Goal: Task Accomplishment & Management: Use online tool/utility

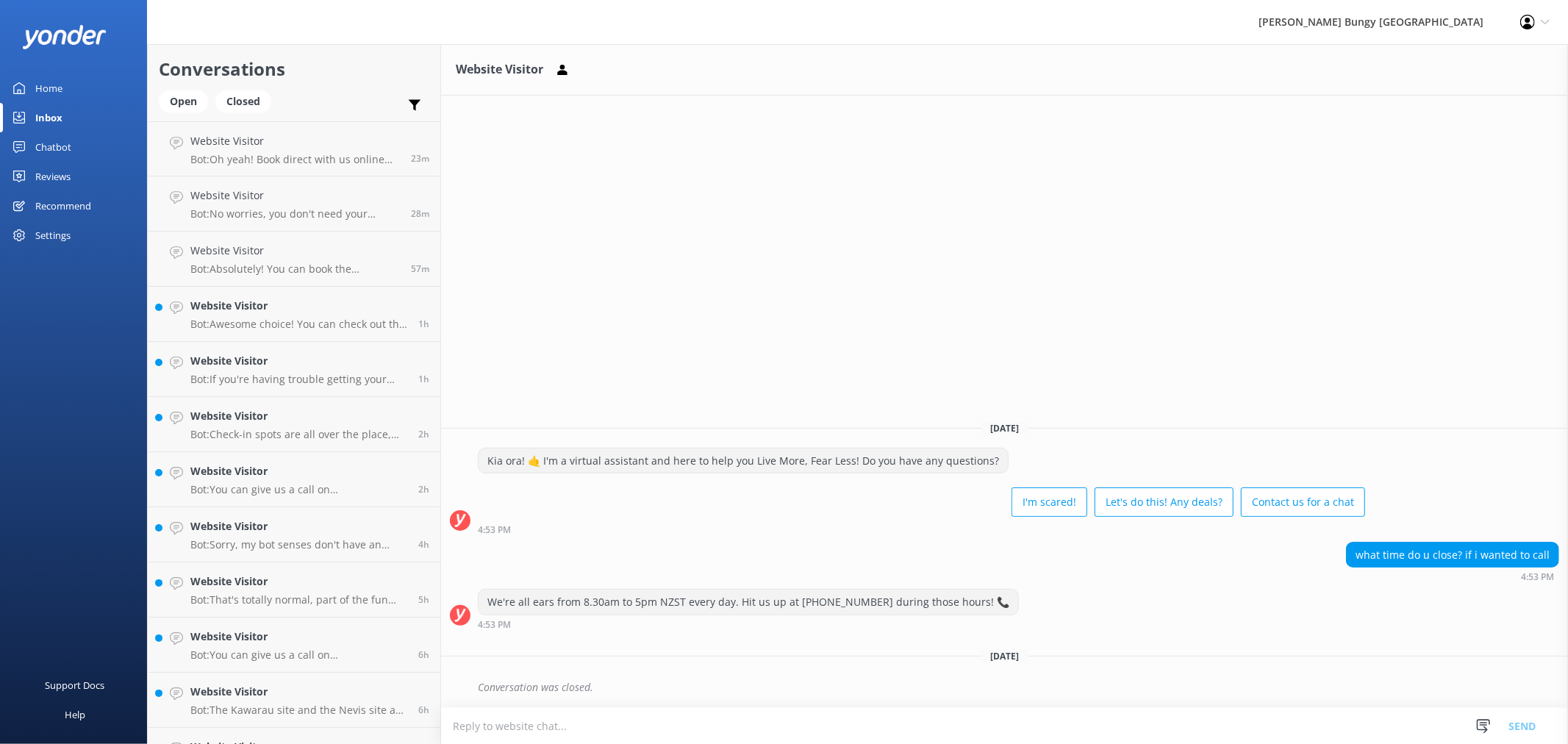
click at [69, 134] on div "Chatbot" at bounding box center [53, 147] width 36 height 30
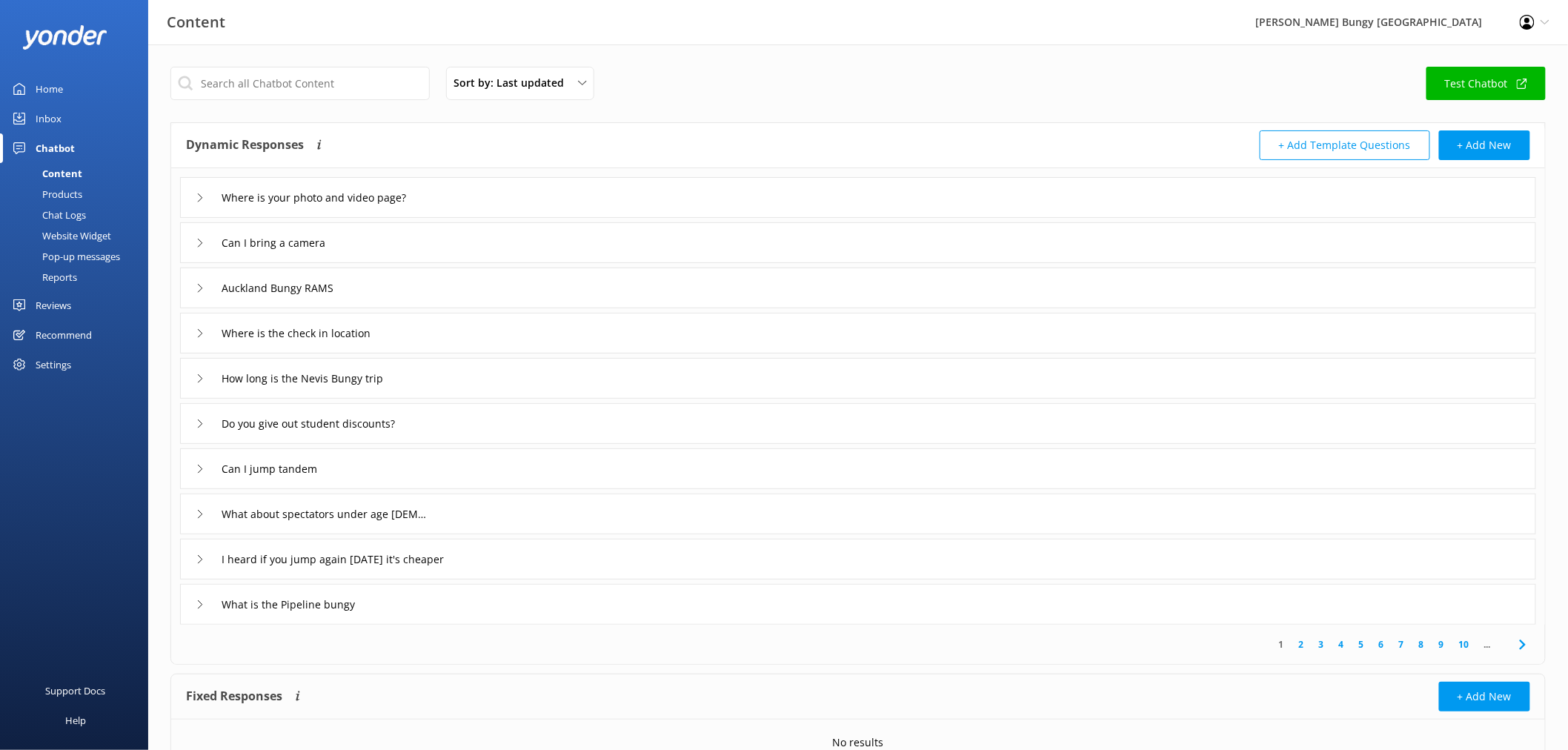
click at [80, 214] on div "Chat Logs" at bounding box center [47, 215] width 77 height 21
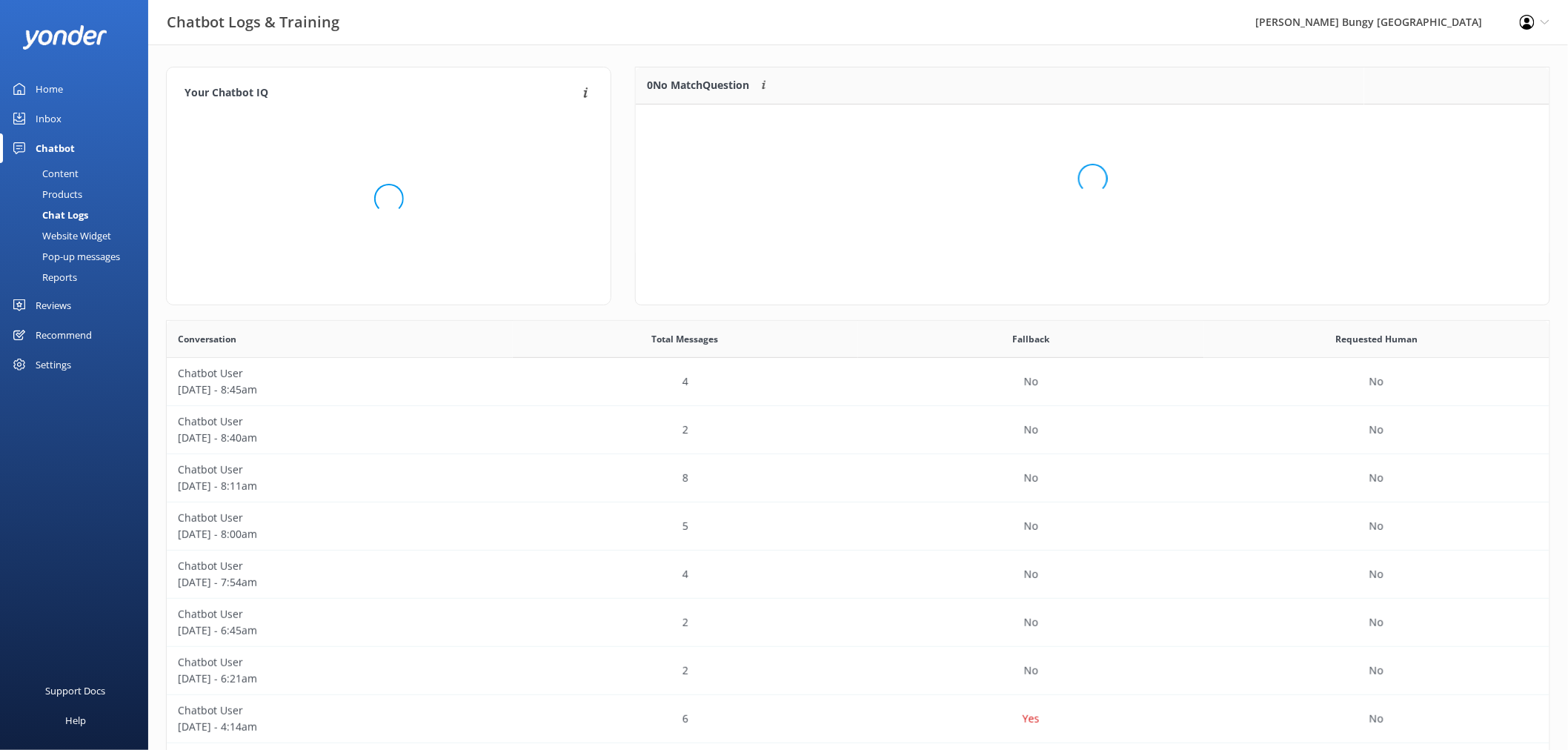
scroll to position [13, 13]
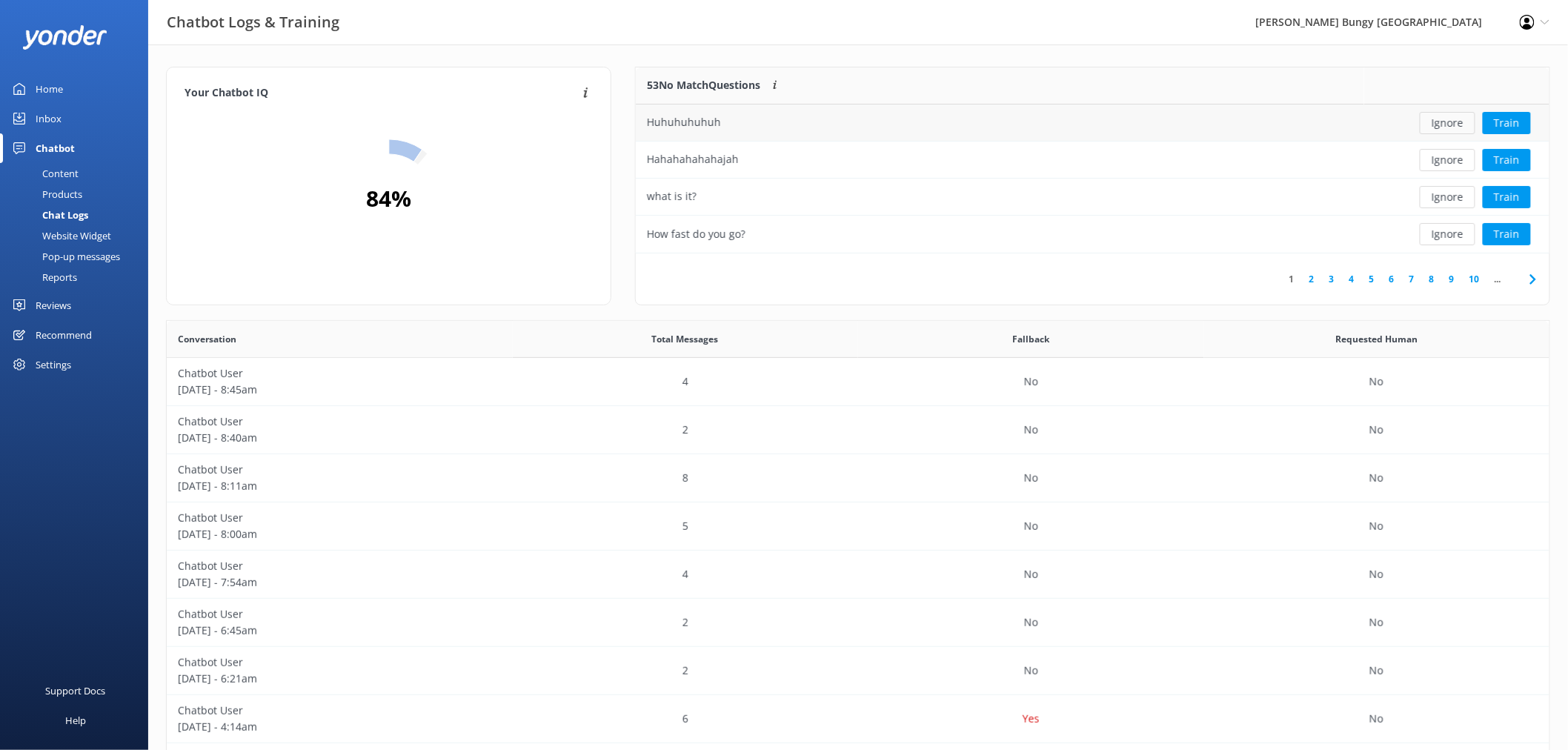
click at [1457, 119] on button "Ignore" at bounding box center [1447, 123] width 56 height 22
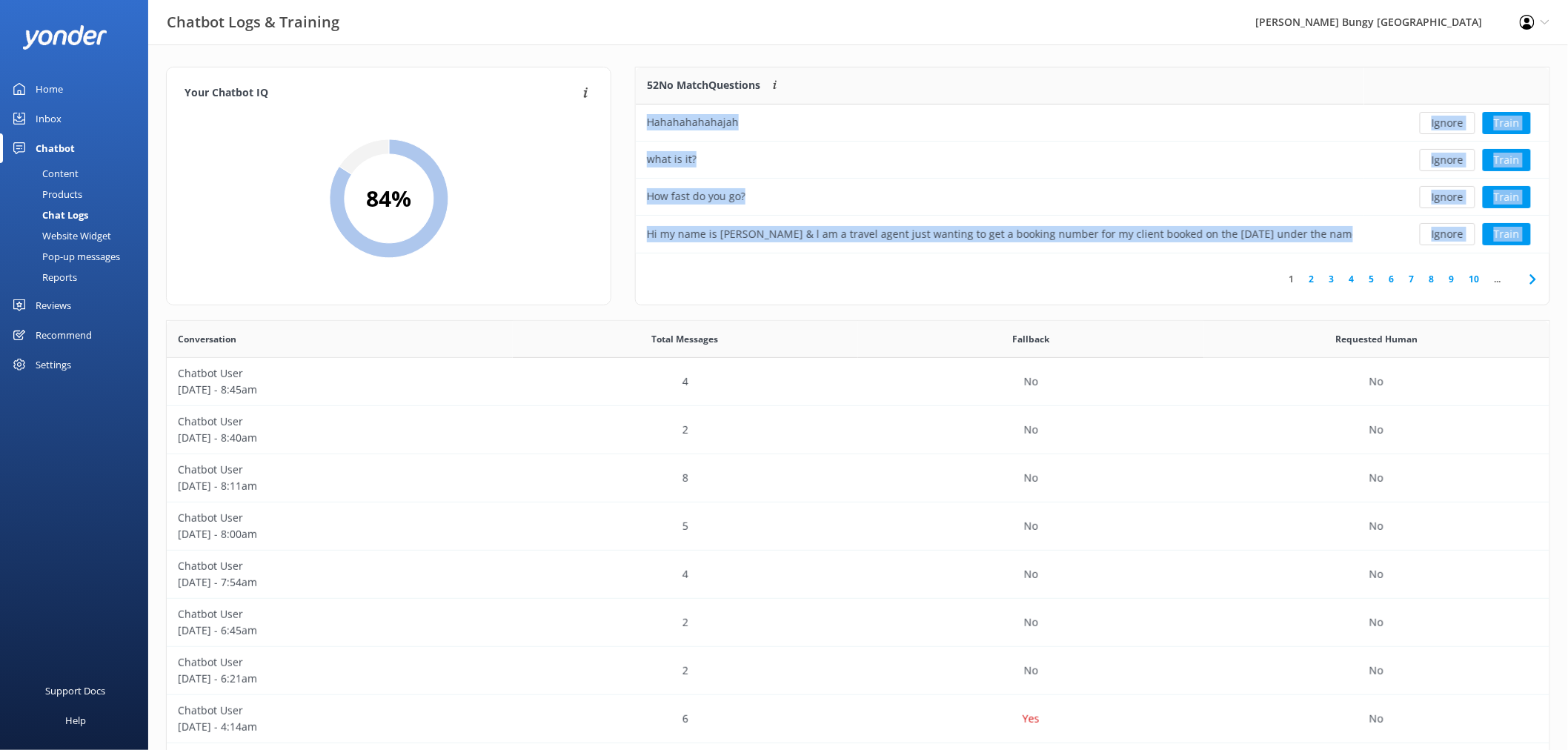
click at [1457, 119] on button "Ignore" at bounding box center [1447, 123] width 56 height 22
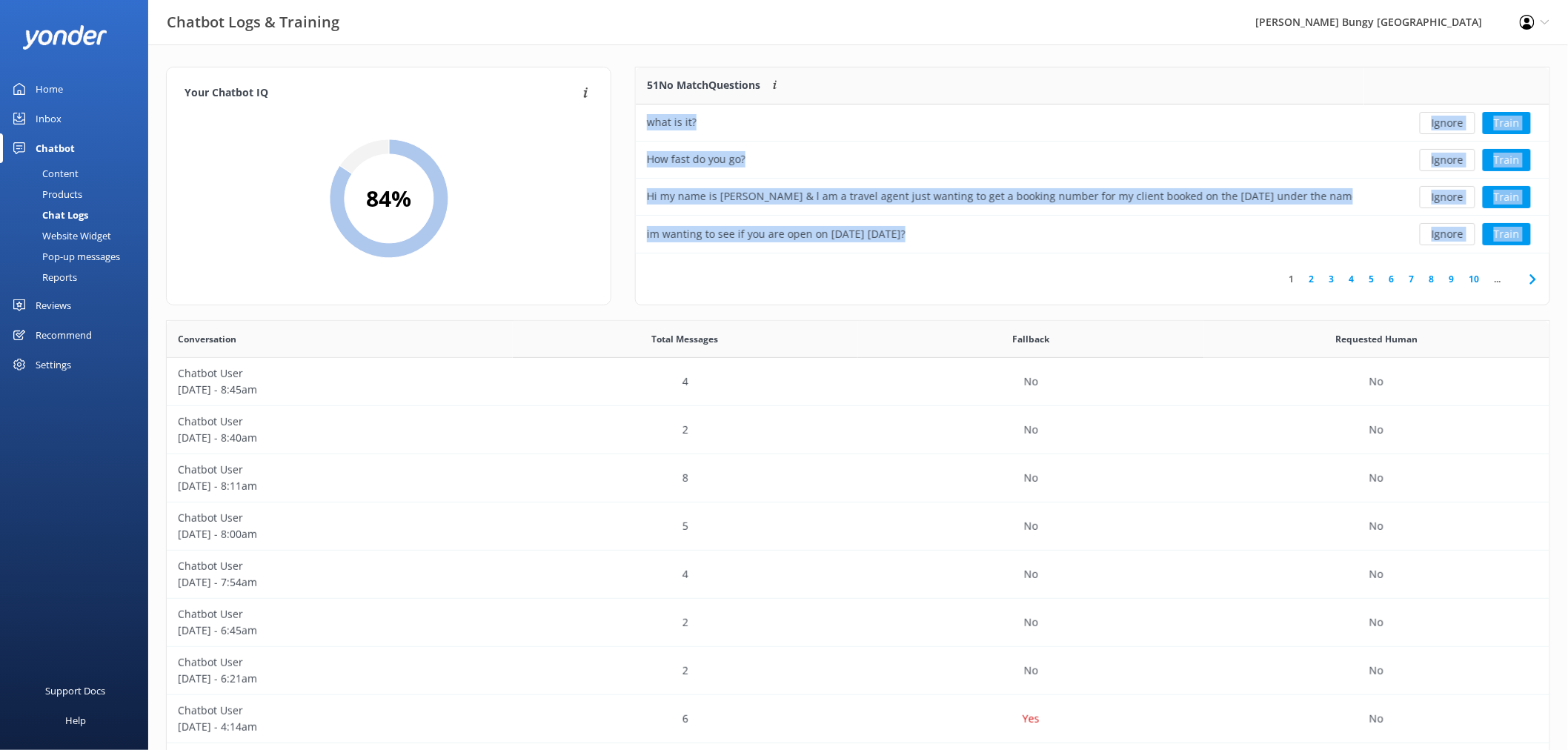
click at [1457, 119] on button "Ignore" at bounding box center [1447, 123] width 56 height 22
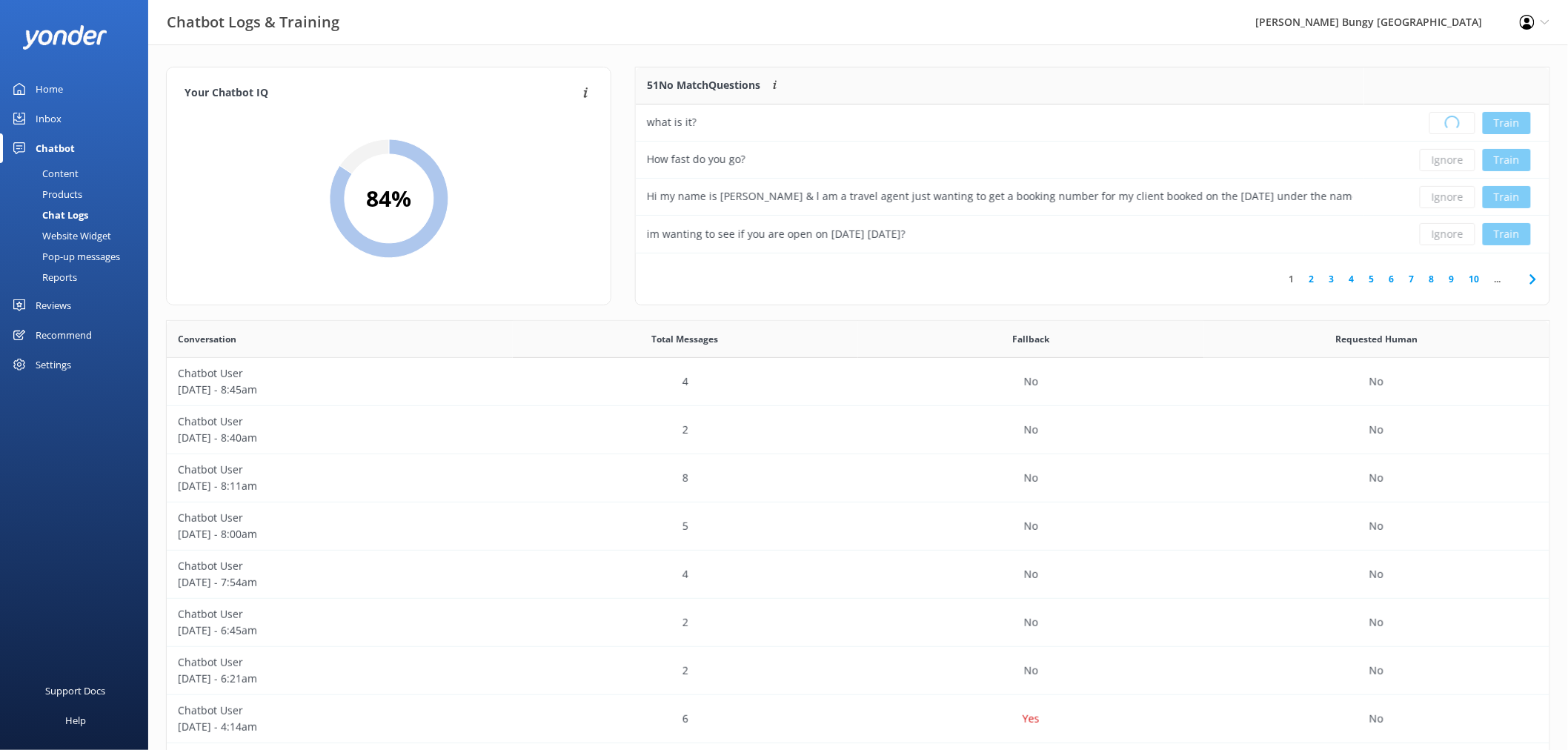
click at [1457, 119] on div "Loading.. Train" at bounding box center [1456, 123] width 163 height 22
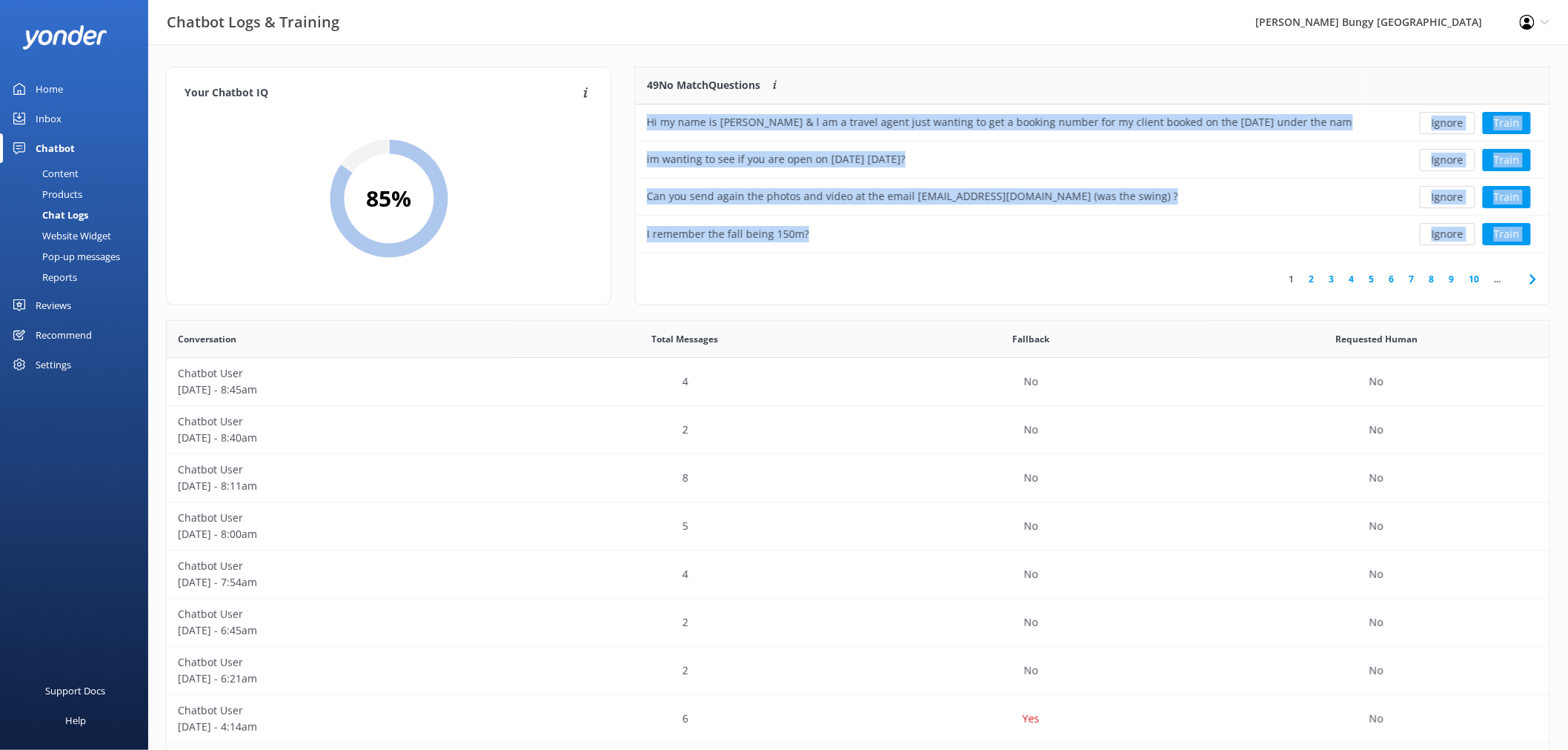
click at [1457, 119] on button "Ignore" at bounding box center [1447, 123] width 56 height 22
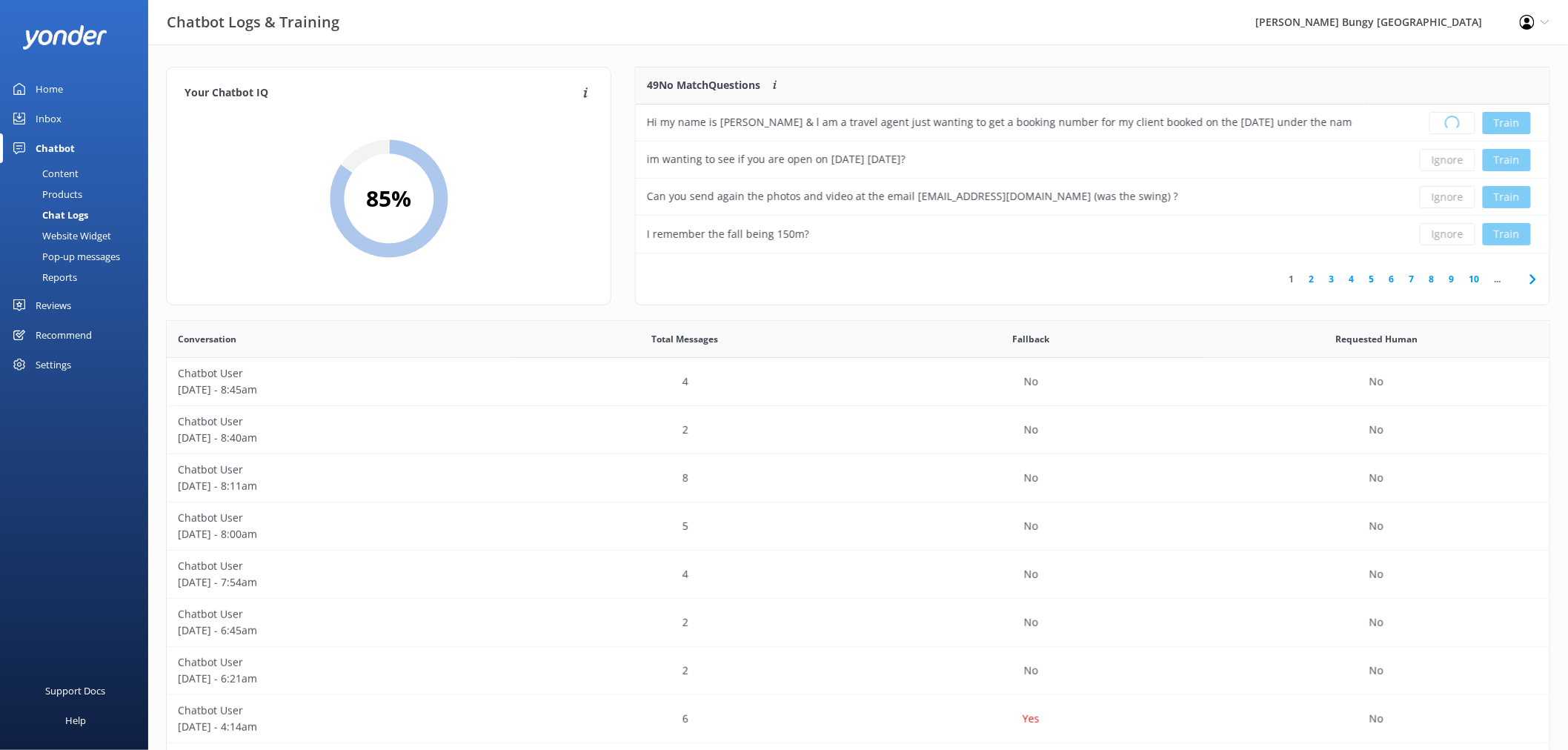
click at [1457, 119] on div "Loading.. Train" at bounding box center [1456, 123] width 163 height 22
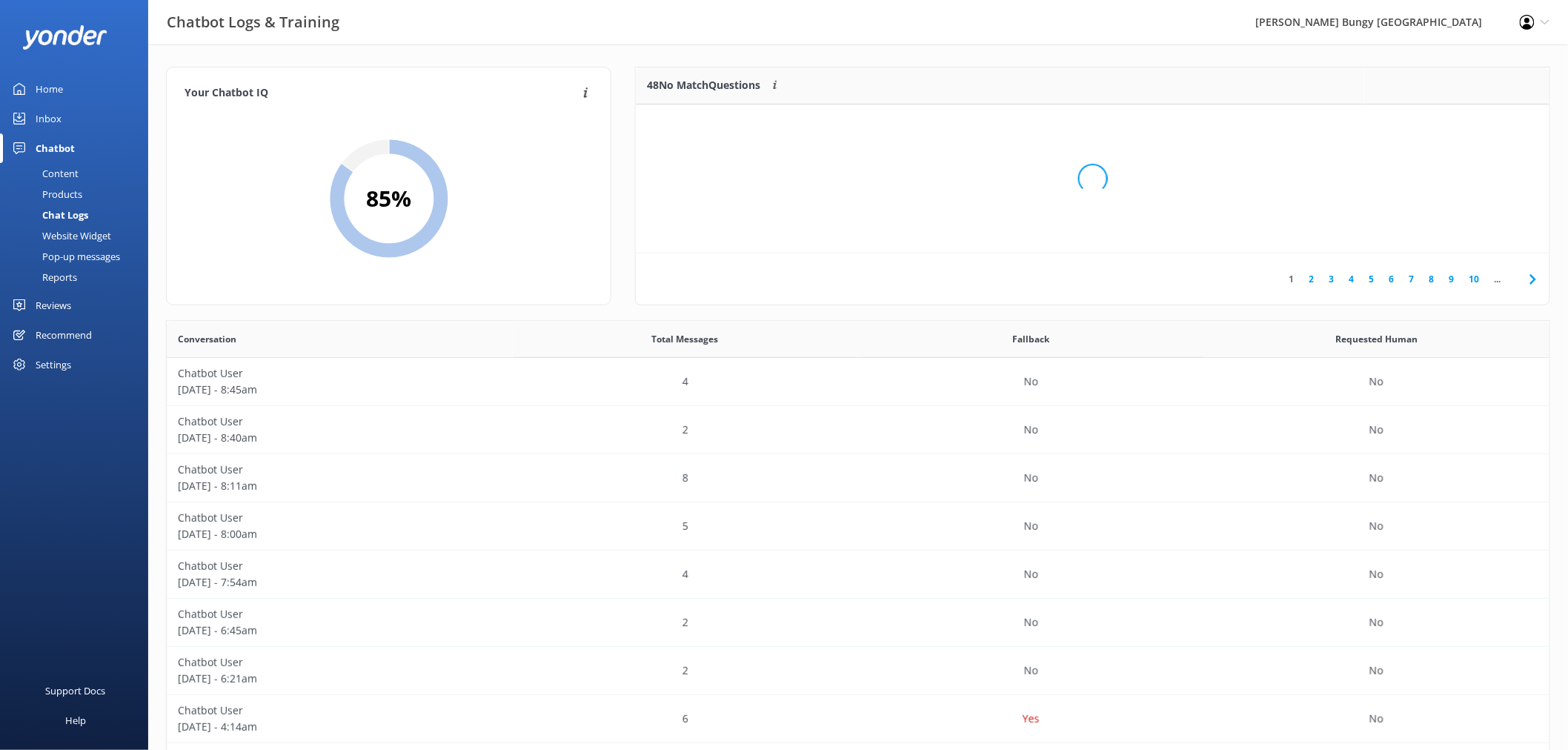
click at [1457, 118] on div "Loading.." at bounding box center [1092, 178] width 884 height 750
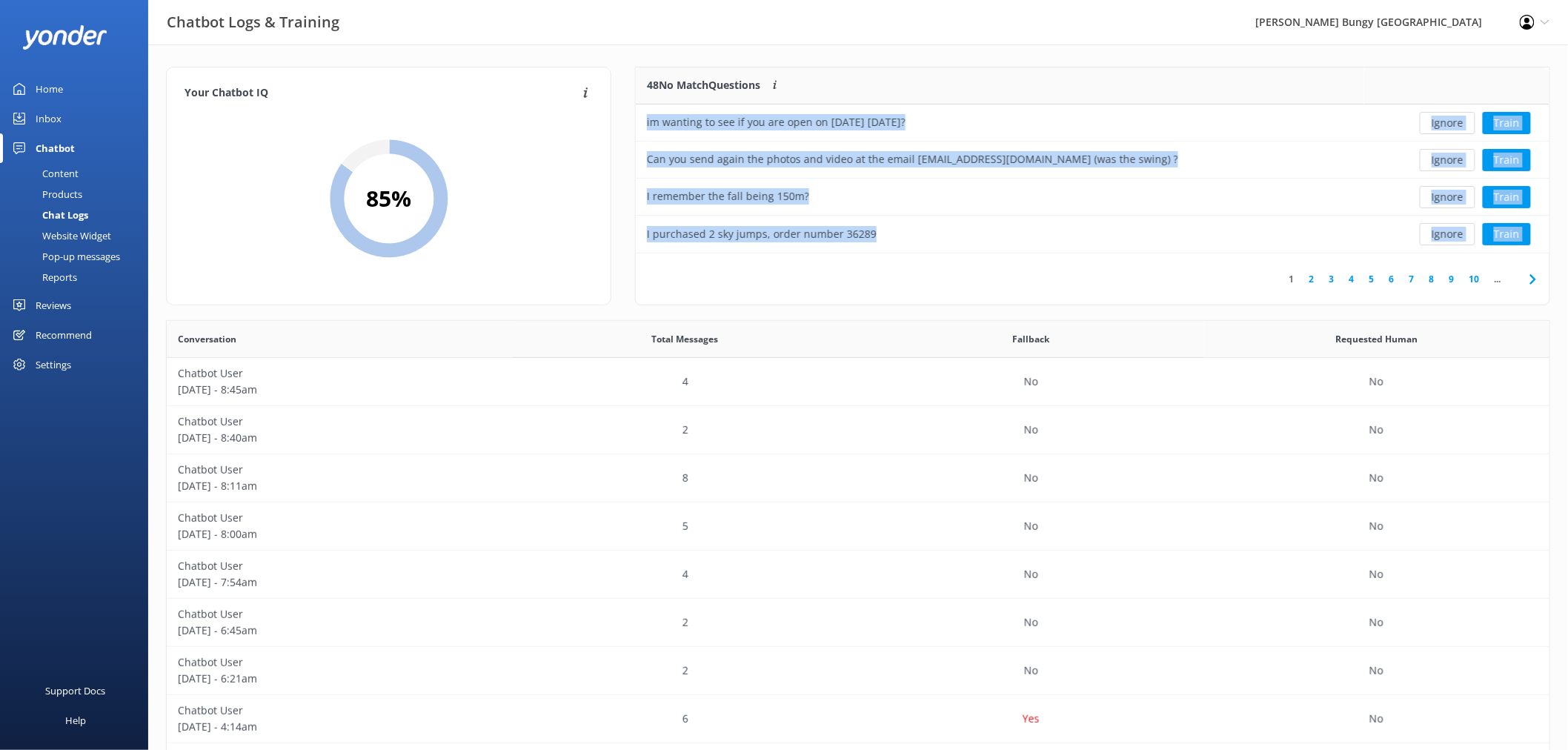
click at [1457, 118] on button "Ignore" at bounding box center [1447, 123] width 56 height 22
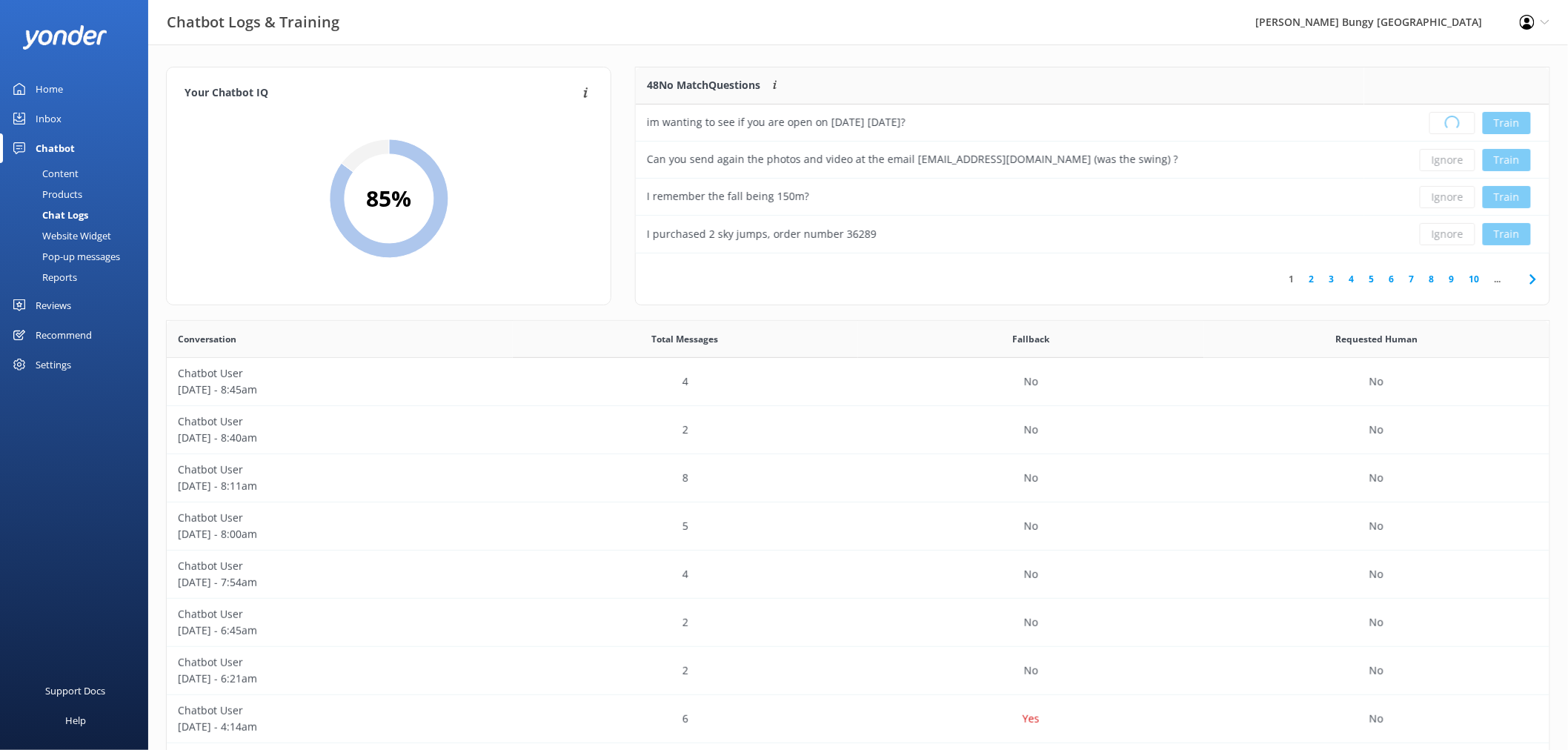
click at [1457, 118] on div "Loading.. Train" at bounding box center [1456, 123] width 163 height 22
click at [1456, 118] on div "Loading.. Train" at bounding box center [1456, 123] width 163 height 22
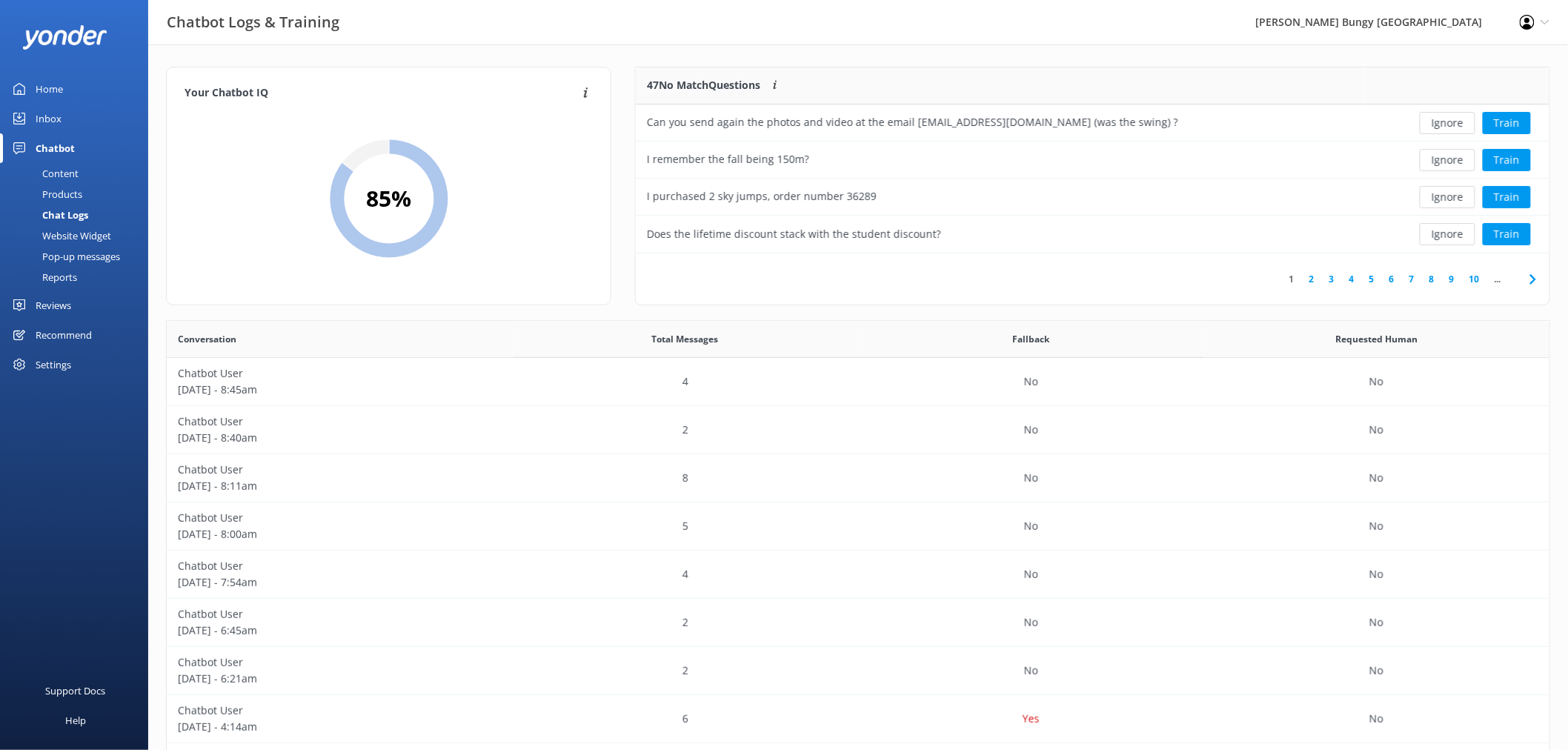
click at [1456, 118] on button "Ignore" at bounding box center [1447, 123] width 56 height 22
click at [1456, 118] on div "Loading.. Train" at bounding box center [1456, 123] width 163 height 22
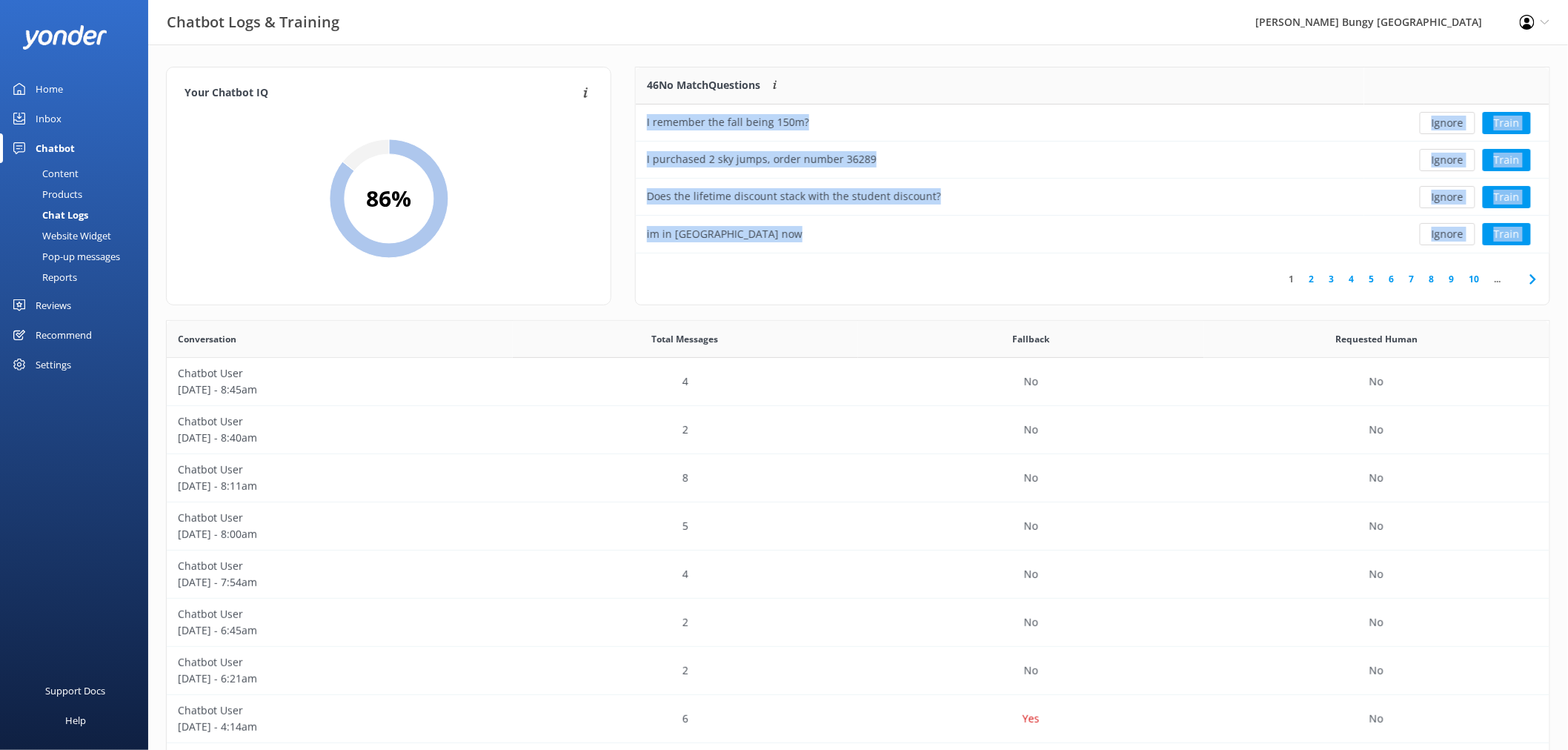
click at [1456, 118] on button "Ignore" at bounding box center [1447, 123] width 56 height 22
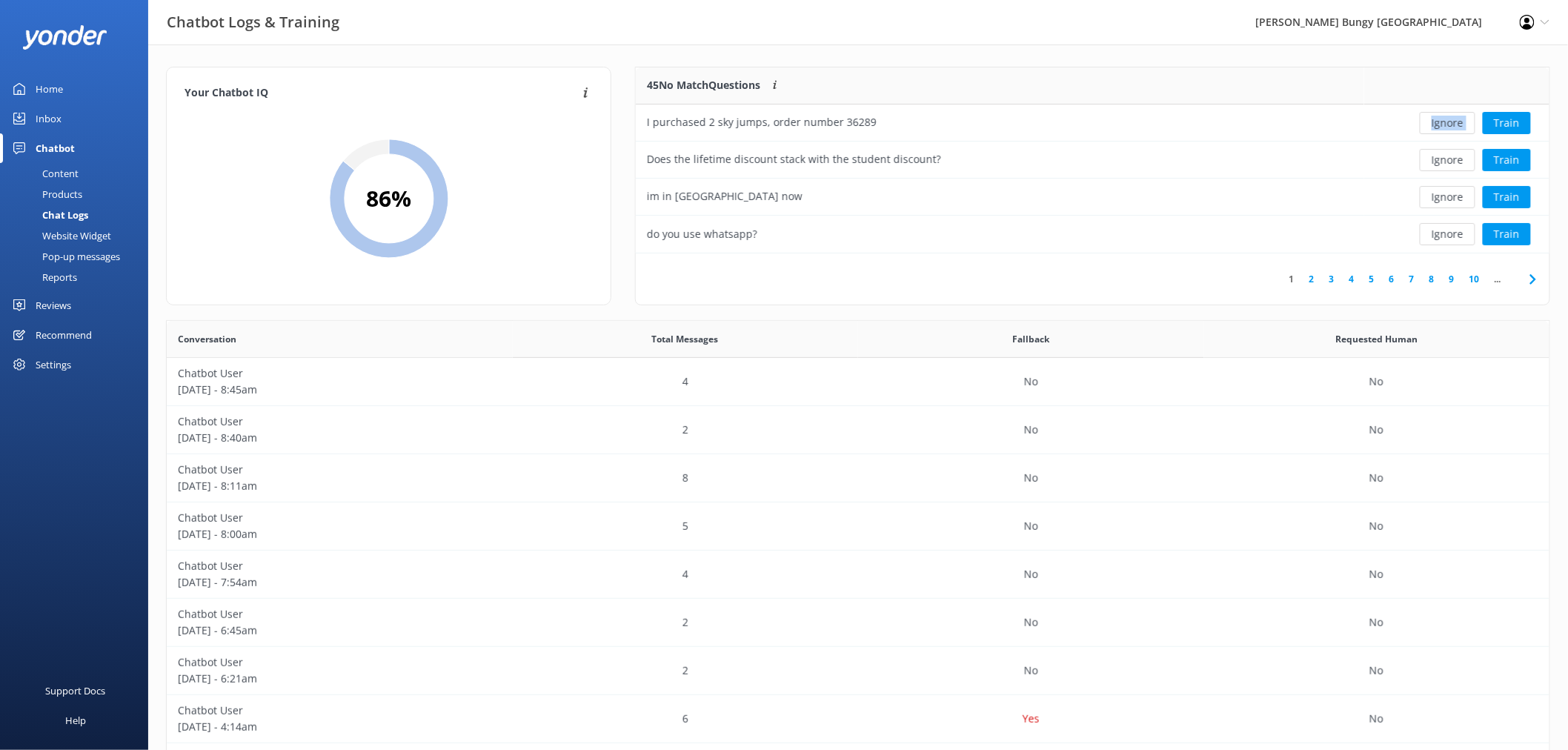
click at [1456, 118] on div "Ignore Train" at bounding box center [1456, 123] width 163 height 22
click at [1456, 118] on div "Loading.. Train" at bounding box center [1456, 123] width 163 height 22
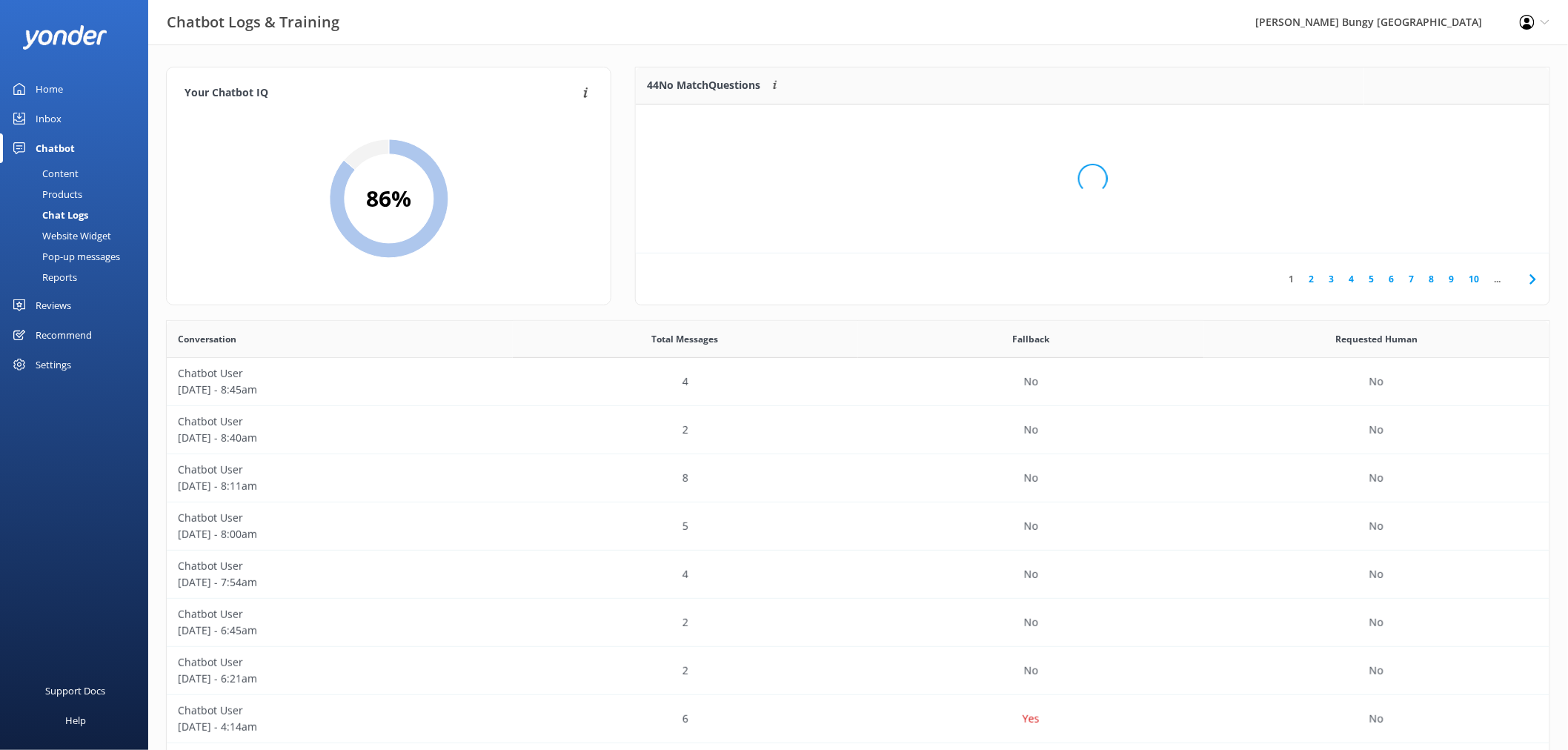
click at [1456, 118] on div "Loading.." at bounding box center [1092, 178] width 884 height 750
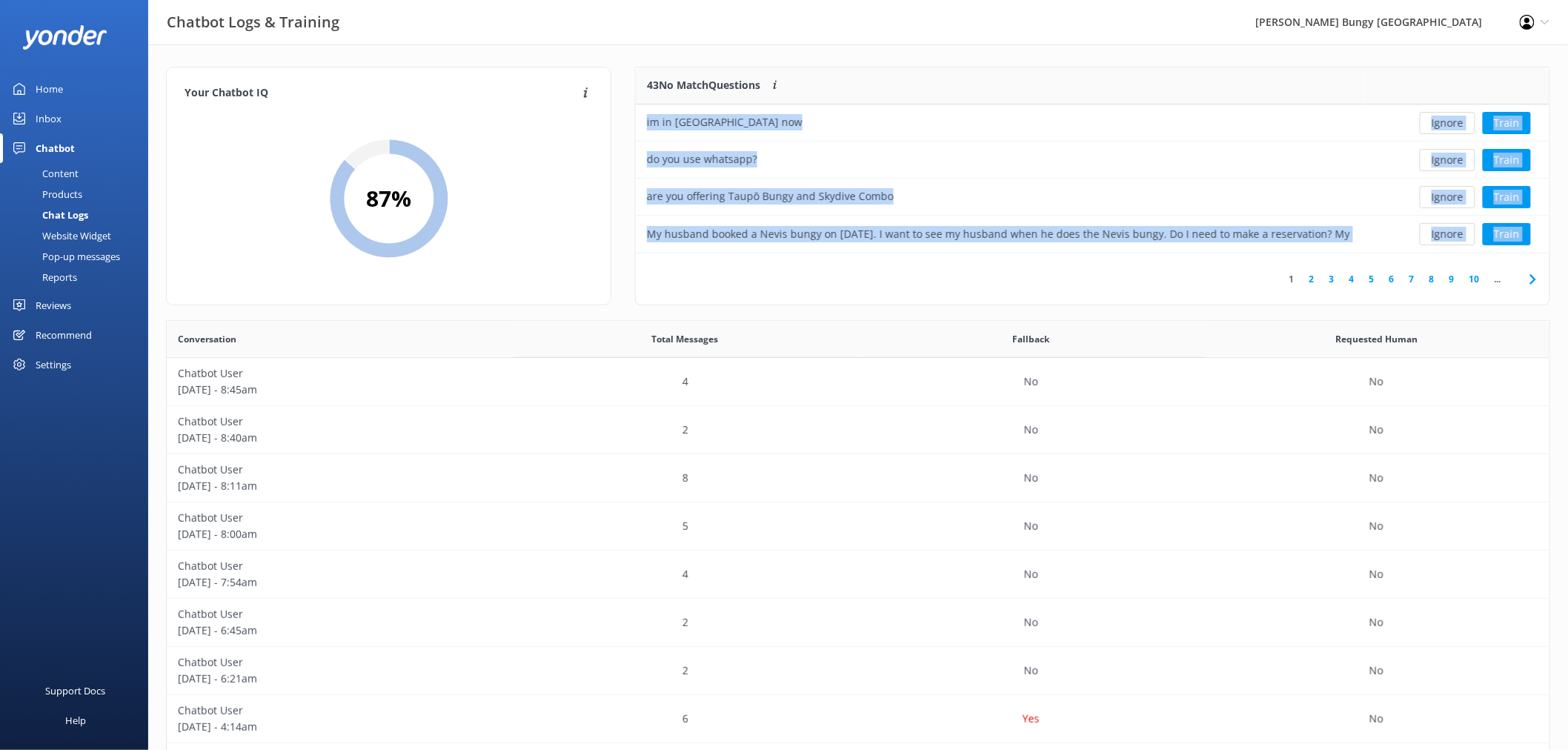
click at [1456, 118] on button "Ignore" at bounding box center [1447, 123] width 56 height 22
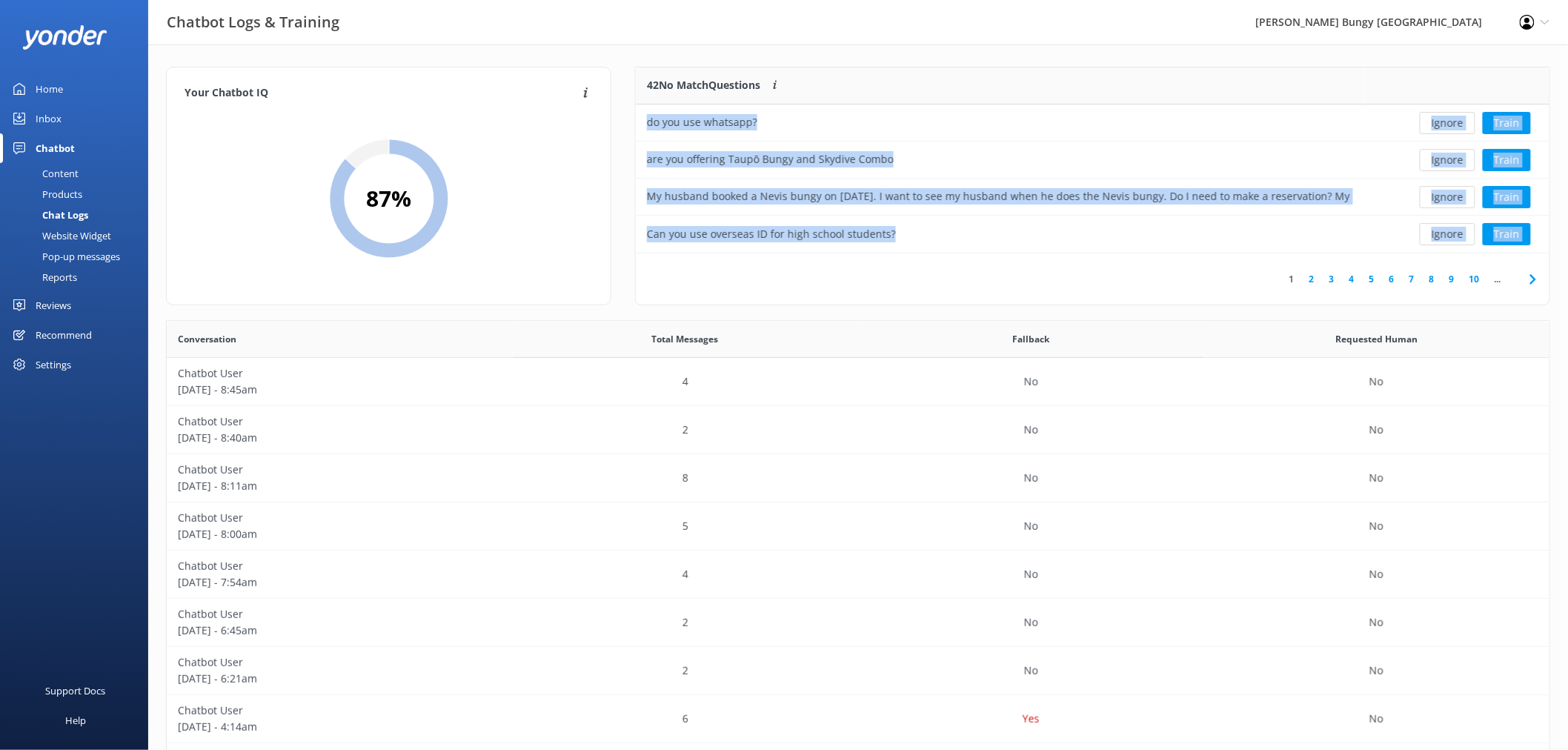
click at [1456, 118] on button "Ignore" at bounding box center [1447, 123] width 56 height 22
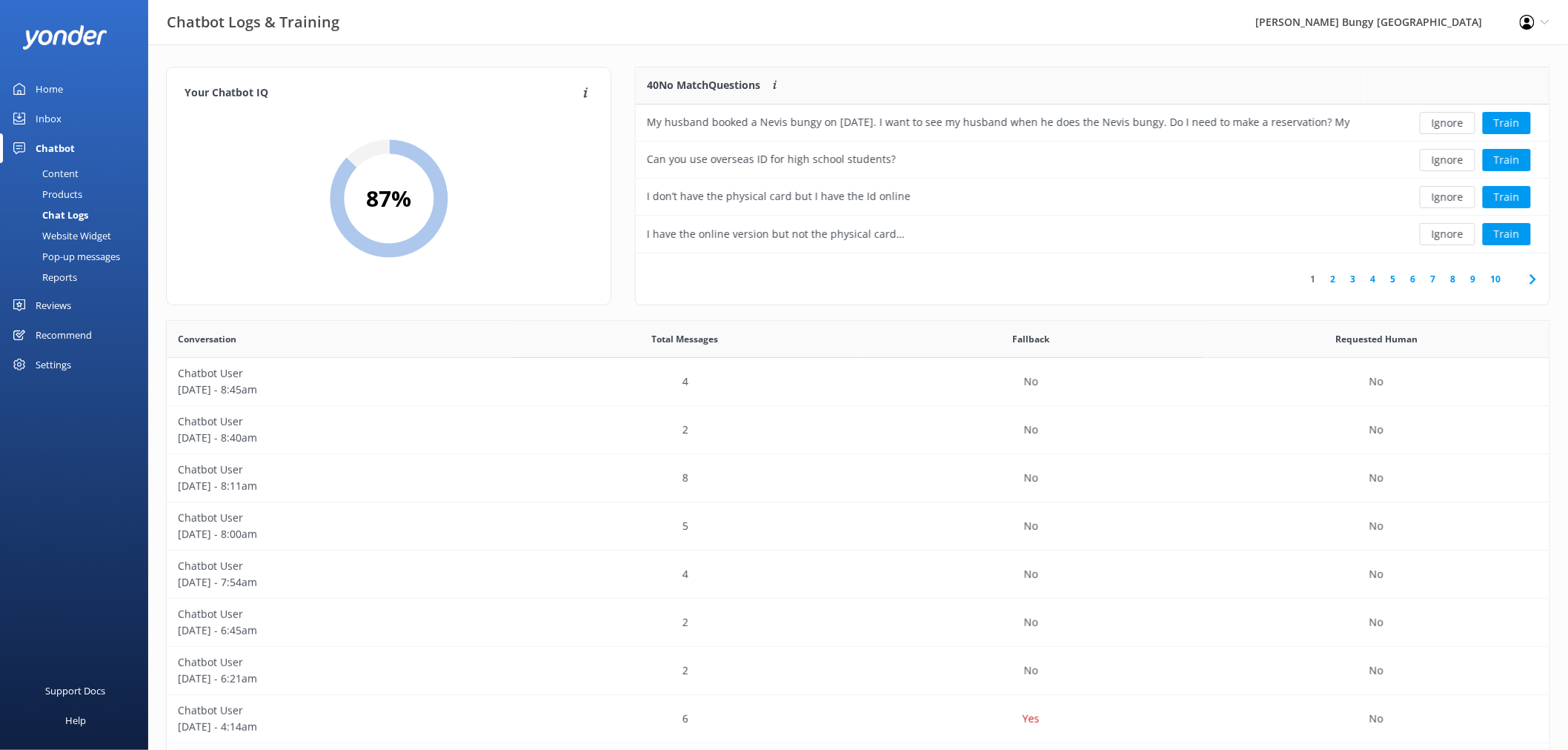
click at [1456, 118] on button "Ignore" at bounding box center [1447, 123] width 56 height 22
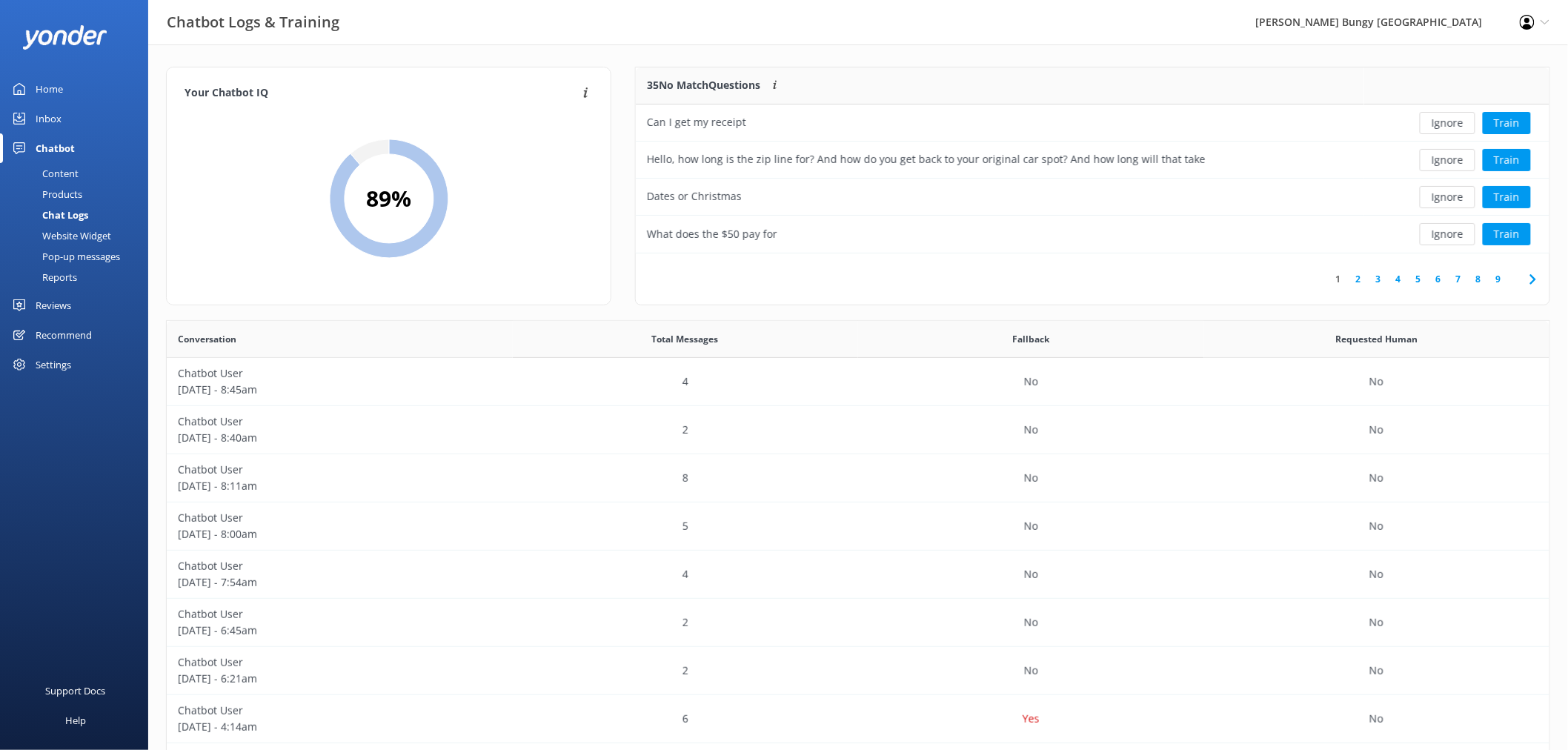
click at [1456, 118] on button "Ignore" at bounding box center [1447, 123] width 56 height 22
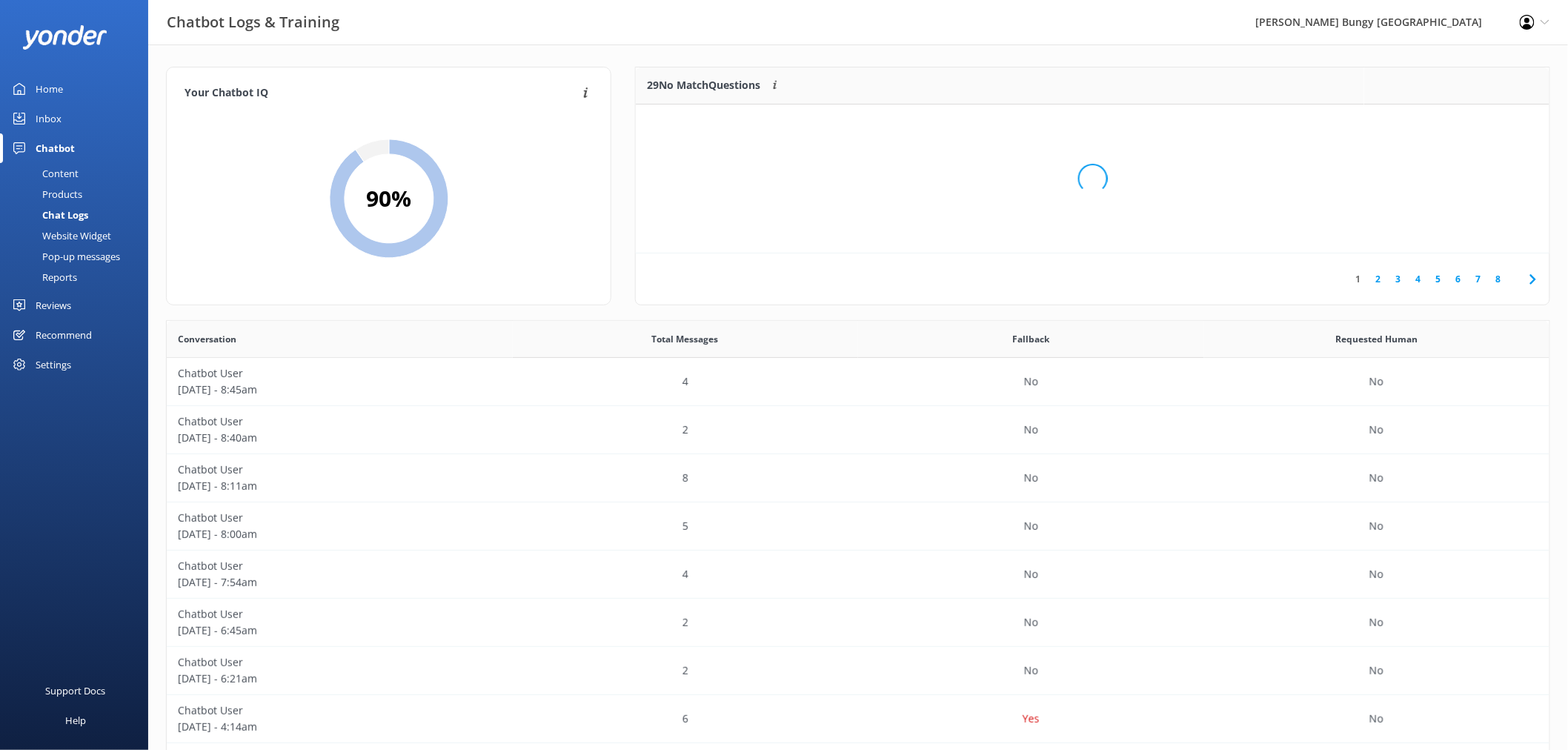
click at [1456, 118] on div "Loading.." at bounding box center [1092, 178] width 884 height 750
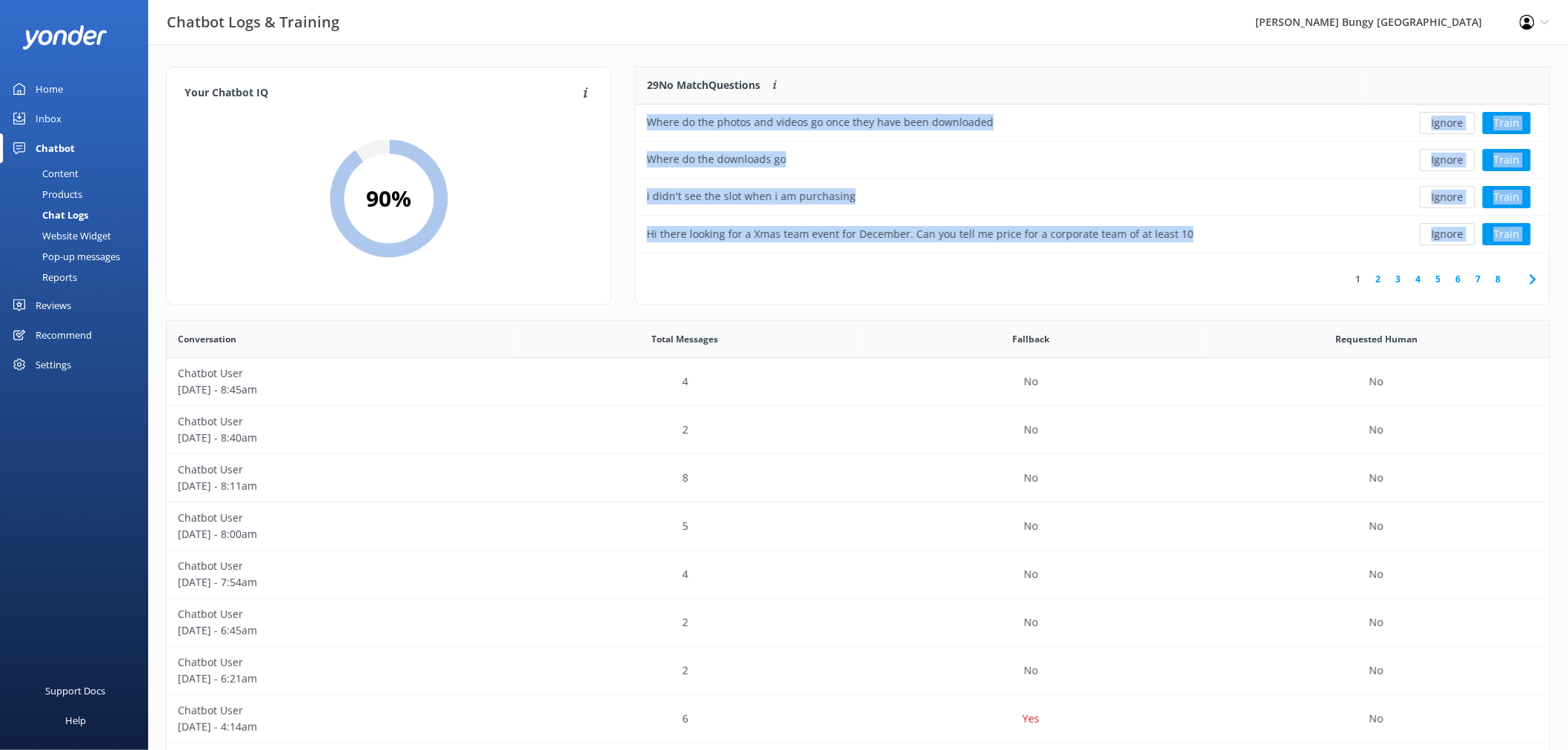
click at [1456, 118] on button "Ignore" at bounding box center [1447, 123] width 56 height 22
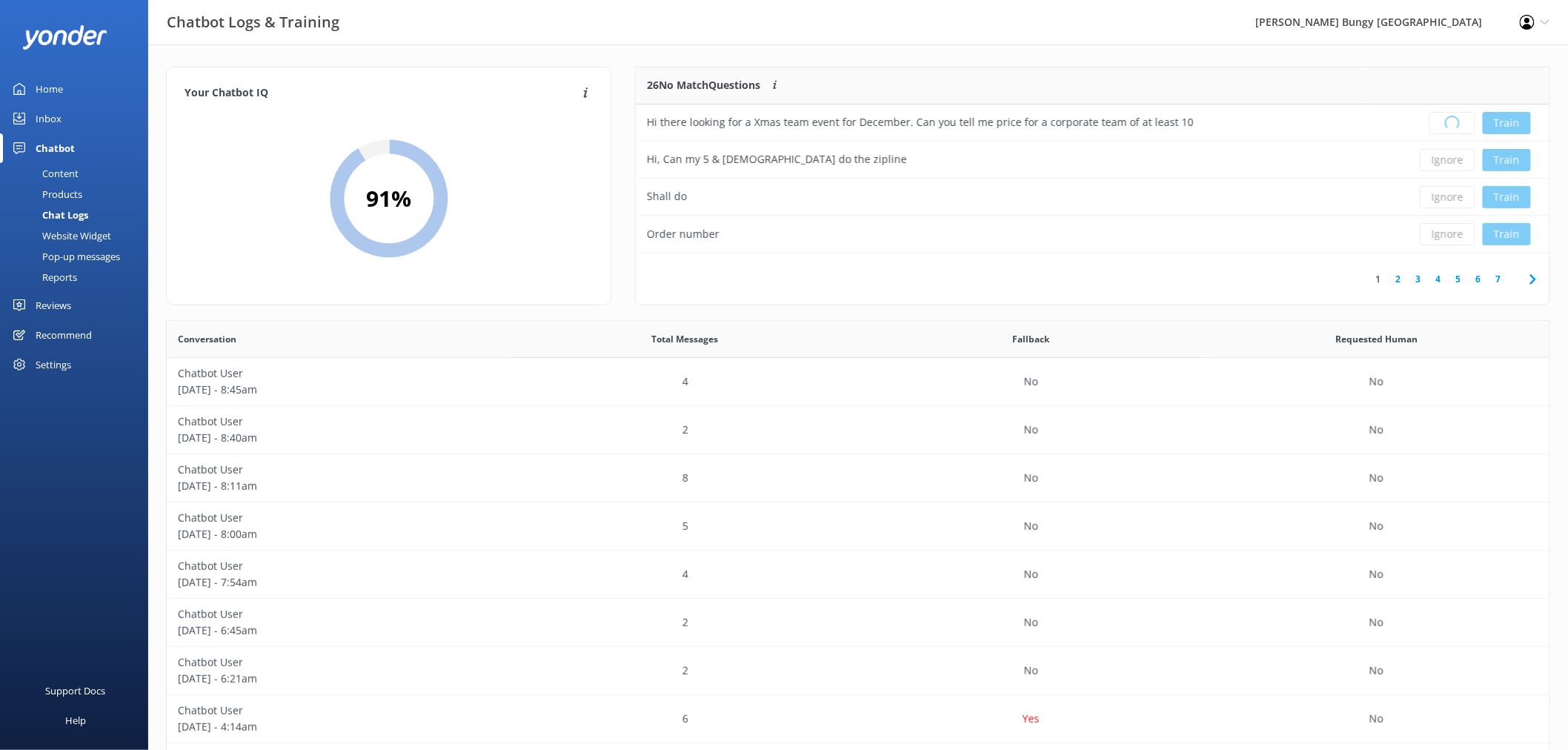
click at [1456, 118] on div "Loading.. Train" at bounding box center [1456, 123] width 163 height 22
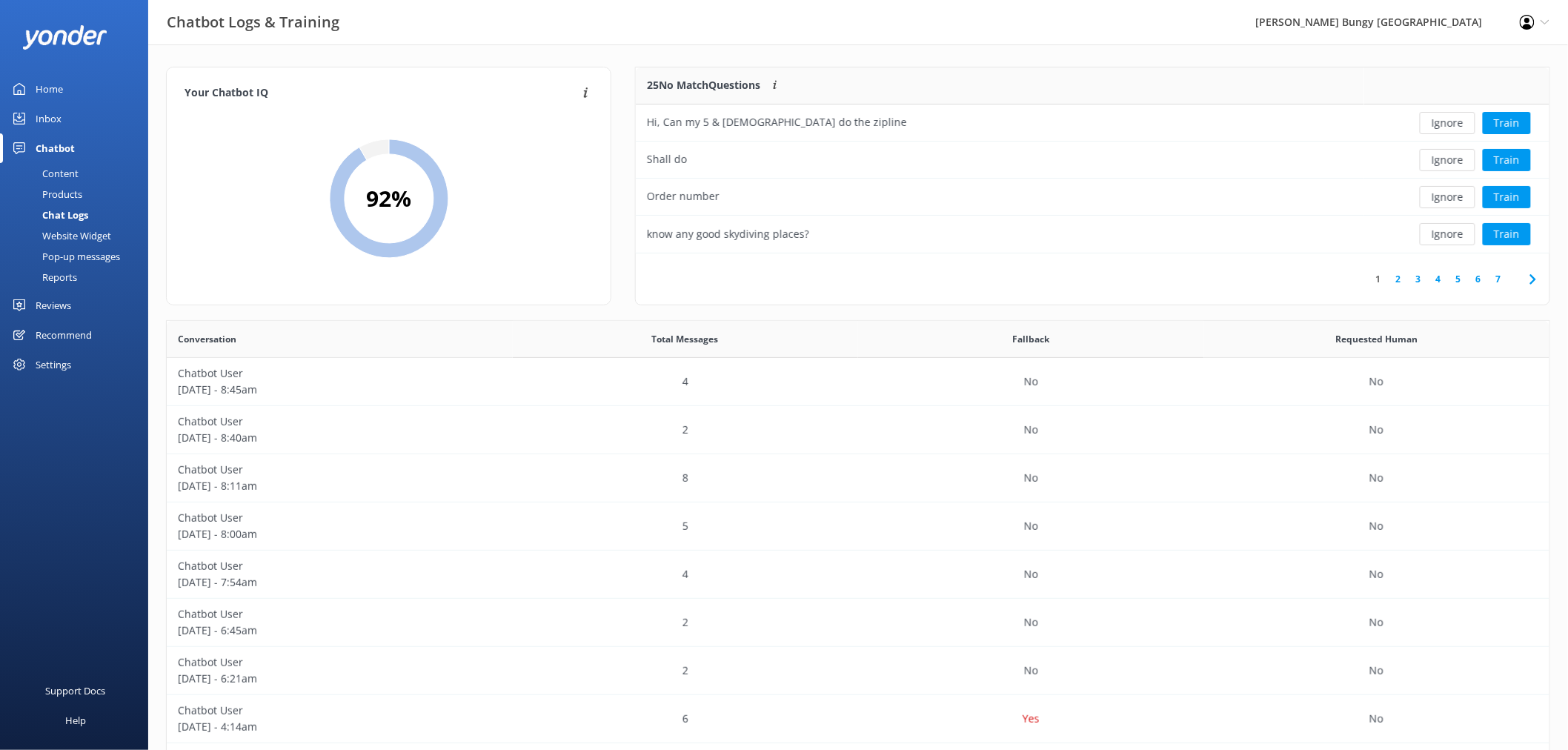
click at [1456, 118] on button "Ignore" at bounding box center [1447, 123] width 56 height 22
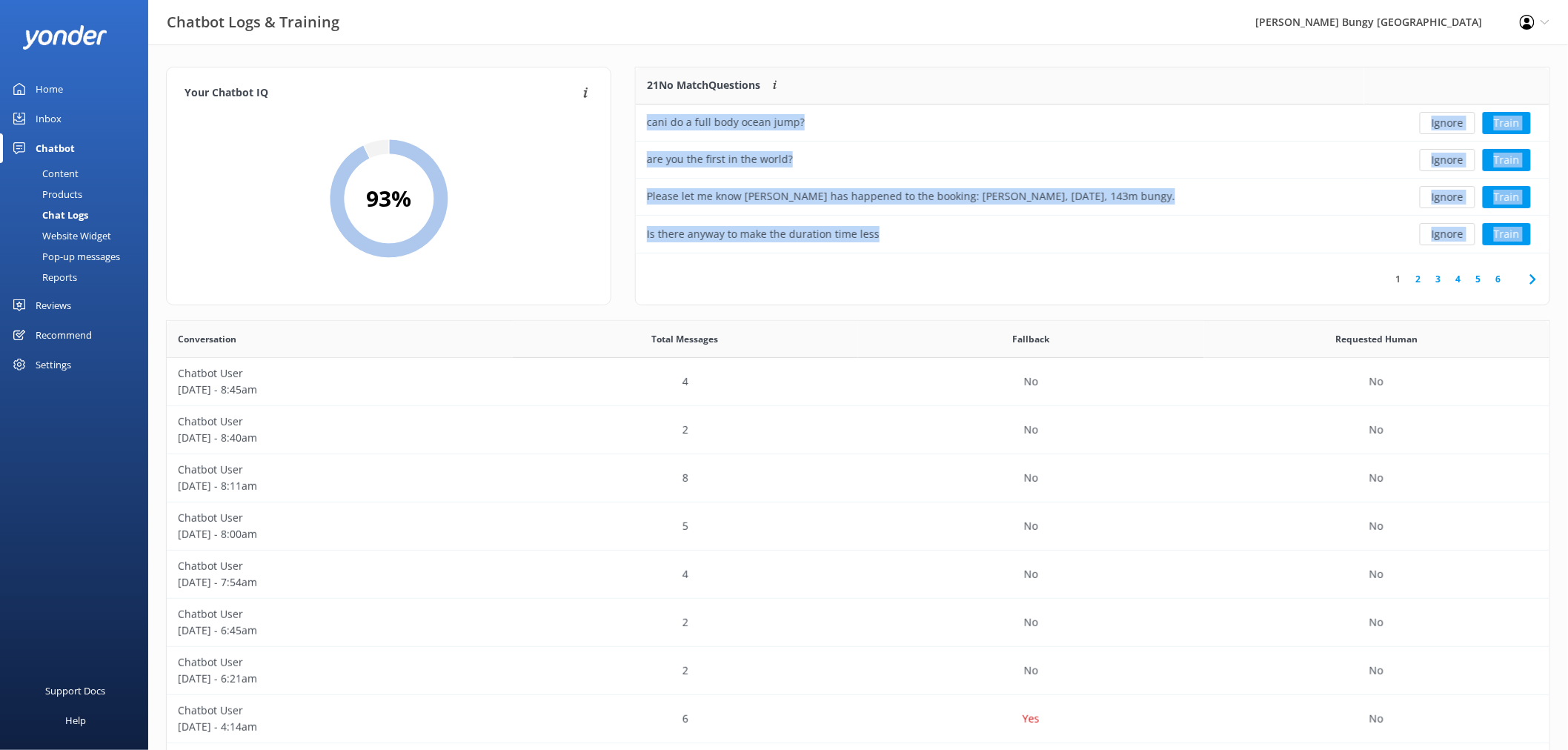
click at [1456, 118] on button "Ignore" at bounding box center [1447, 123] width 56 height 22
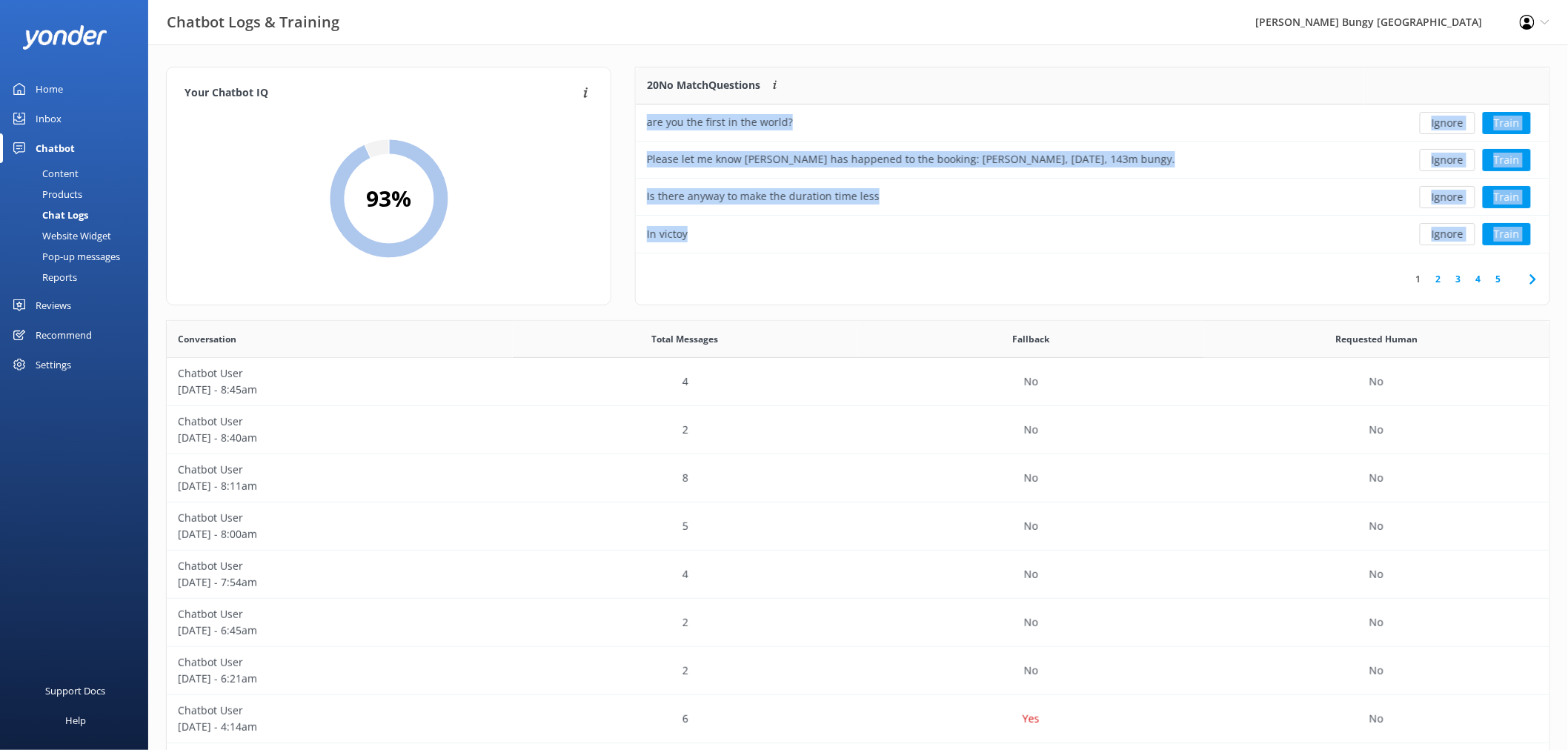
click at [1456, 118] on button "Ignore" at bounding box center [1447, 123] width 56 height 22
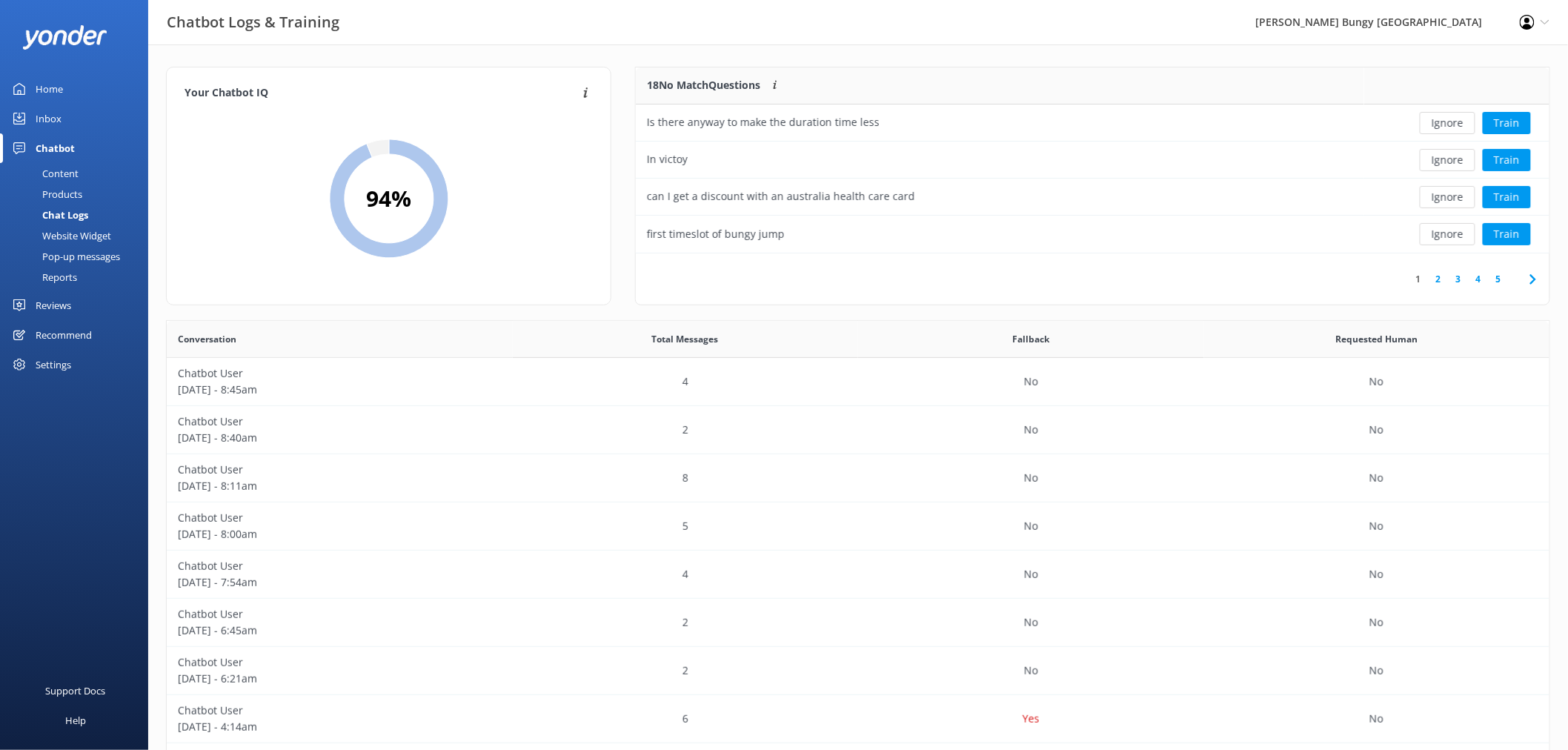
click at [1456, 118] on button "Ignore" at bounding box center [1447, 123] width 56 height 22
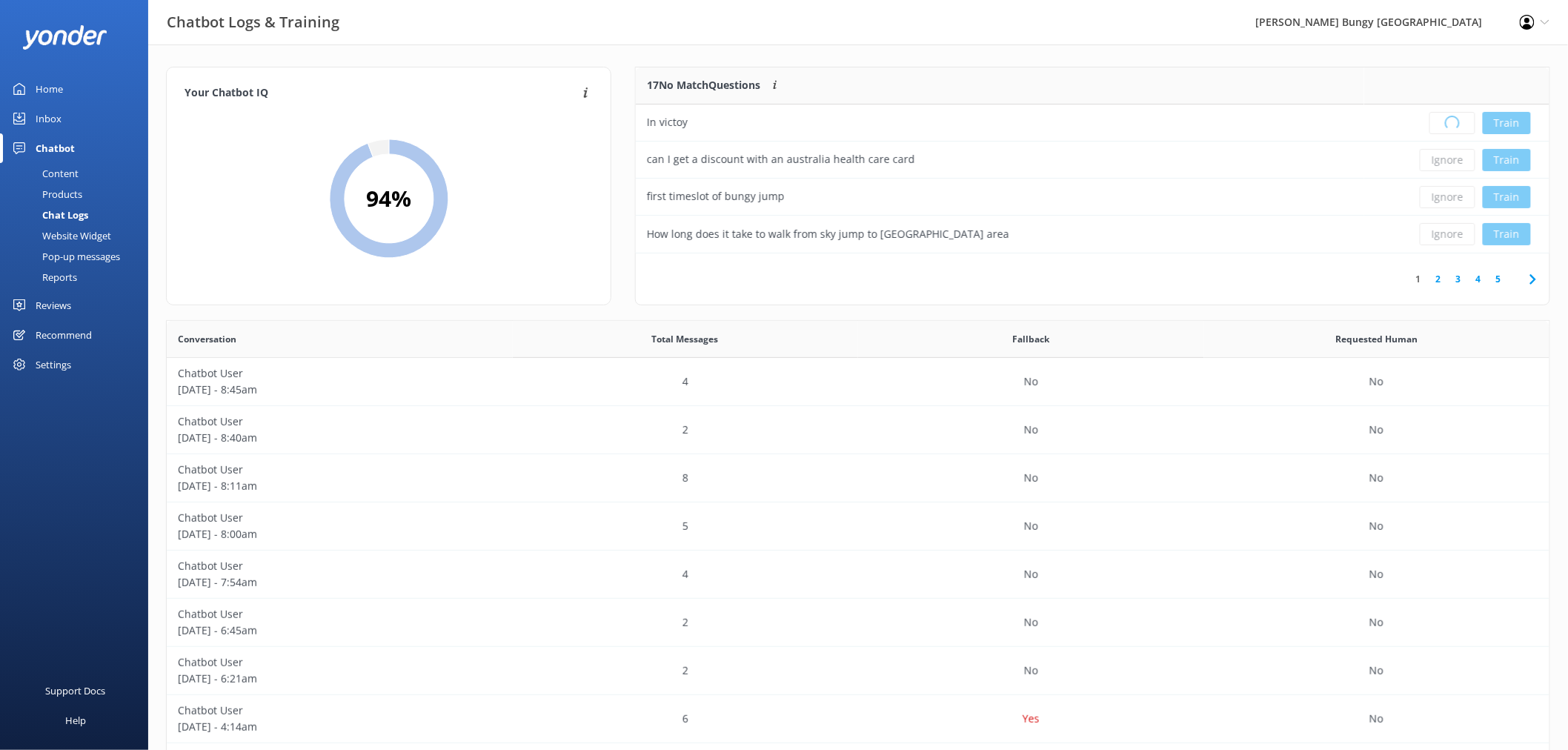
click at [1456, 118] on div "Loading.. Train" at bounding box center [1456, 123] width 163 height 22
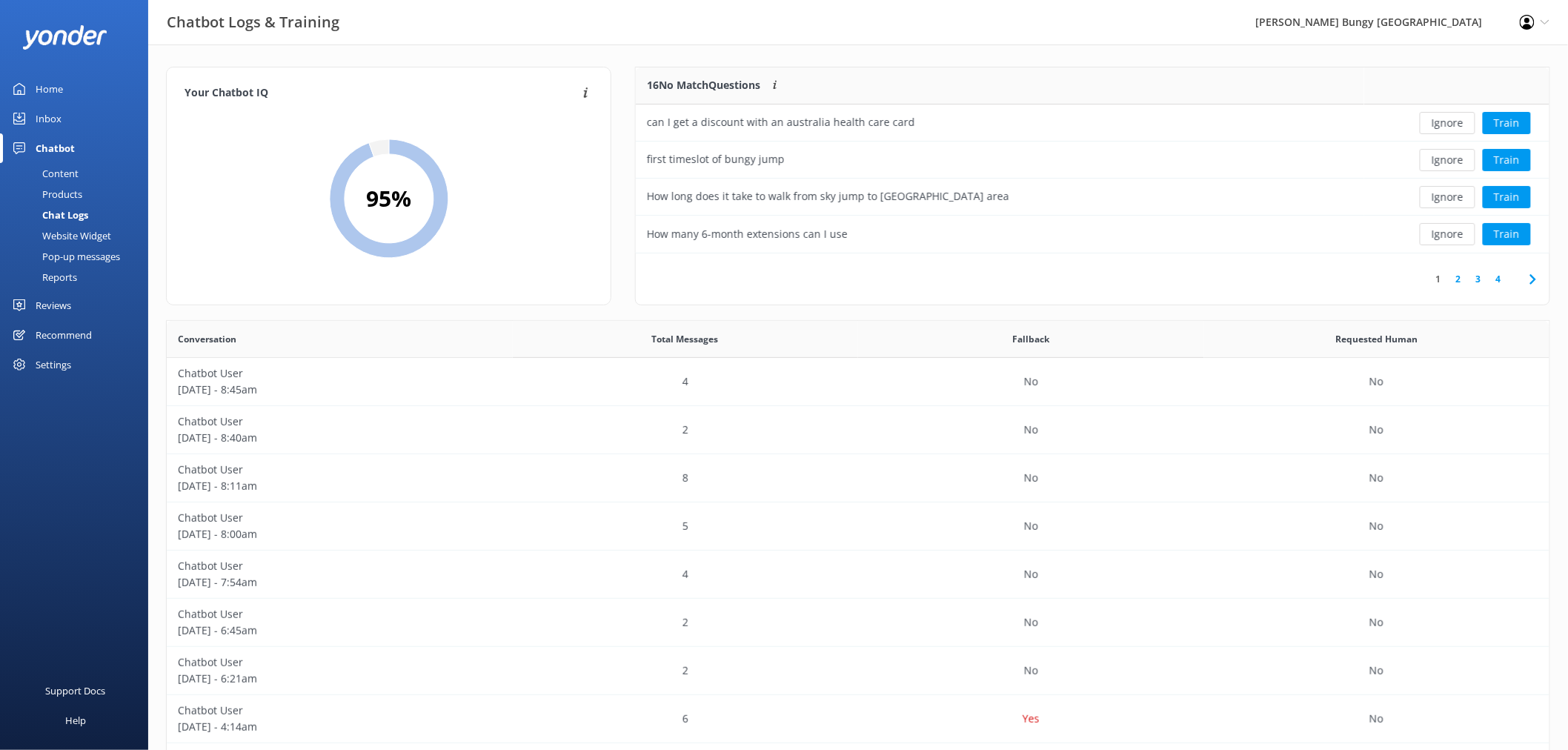
click at [1456, 118] on button "Ignore" at bounding box center [1447, 123] width 56 height 22
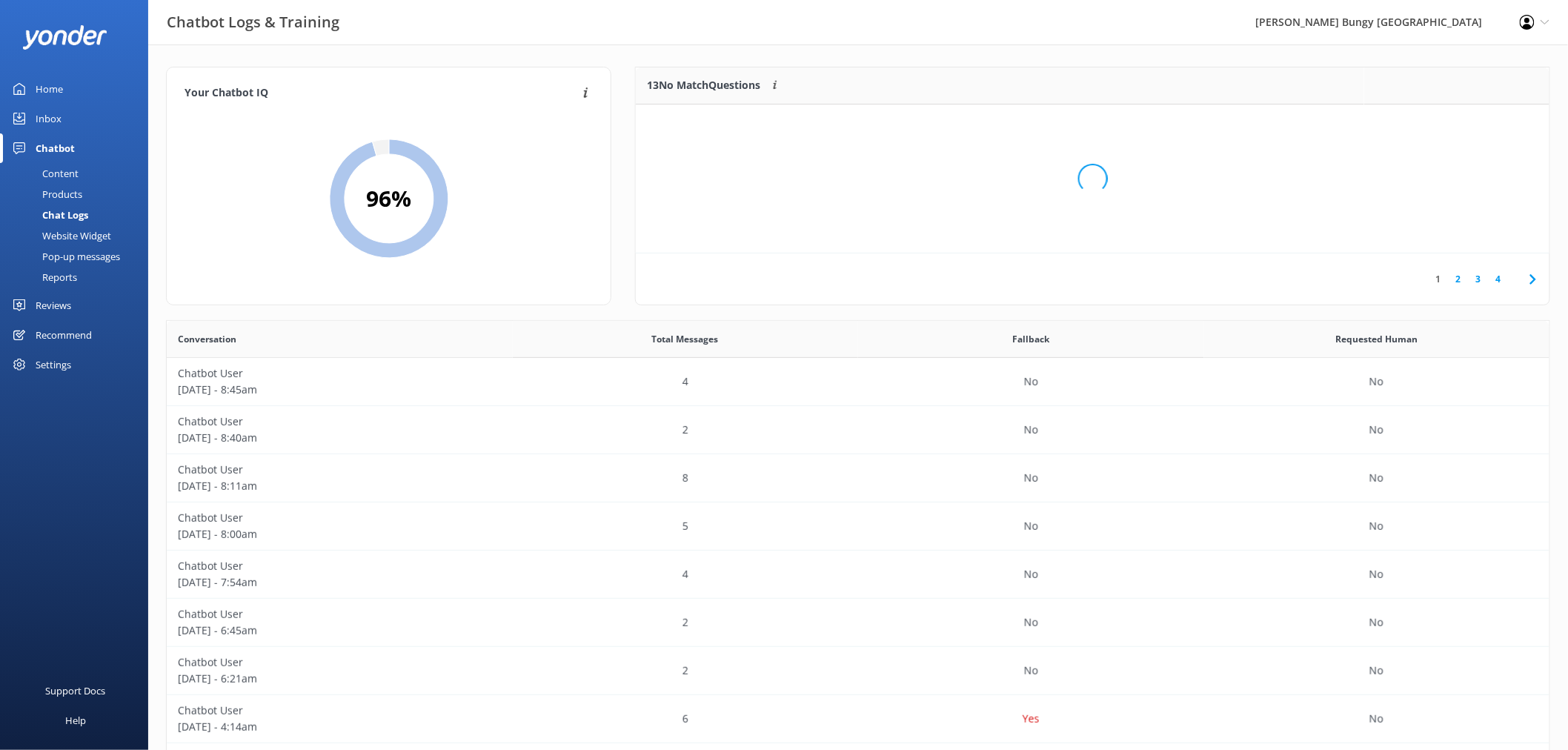
click at [1456, 118] on div "Loading.." at bounding box center [1092, 178] width 884 height 750
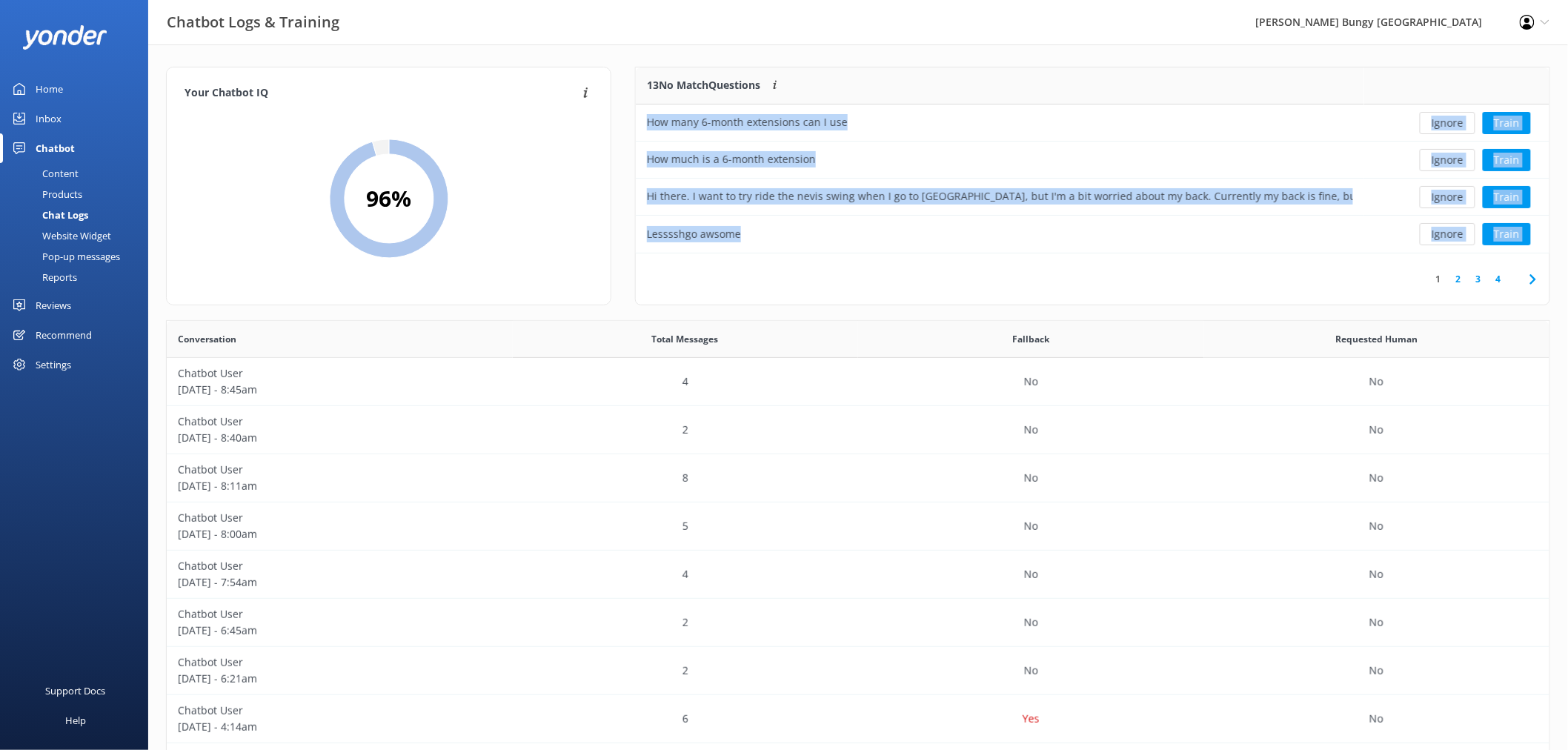
click at [1456, 118] on button "Ignore" at bounding box center [1447, 123] width 56 height 22
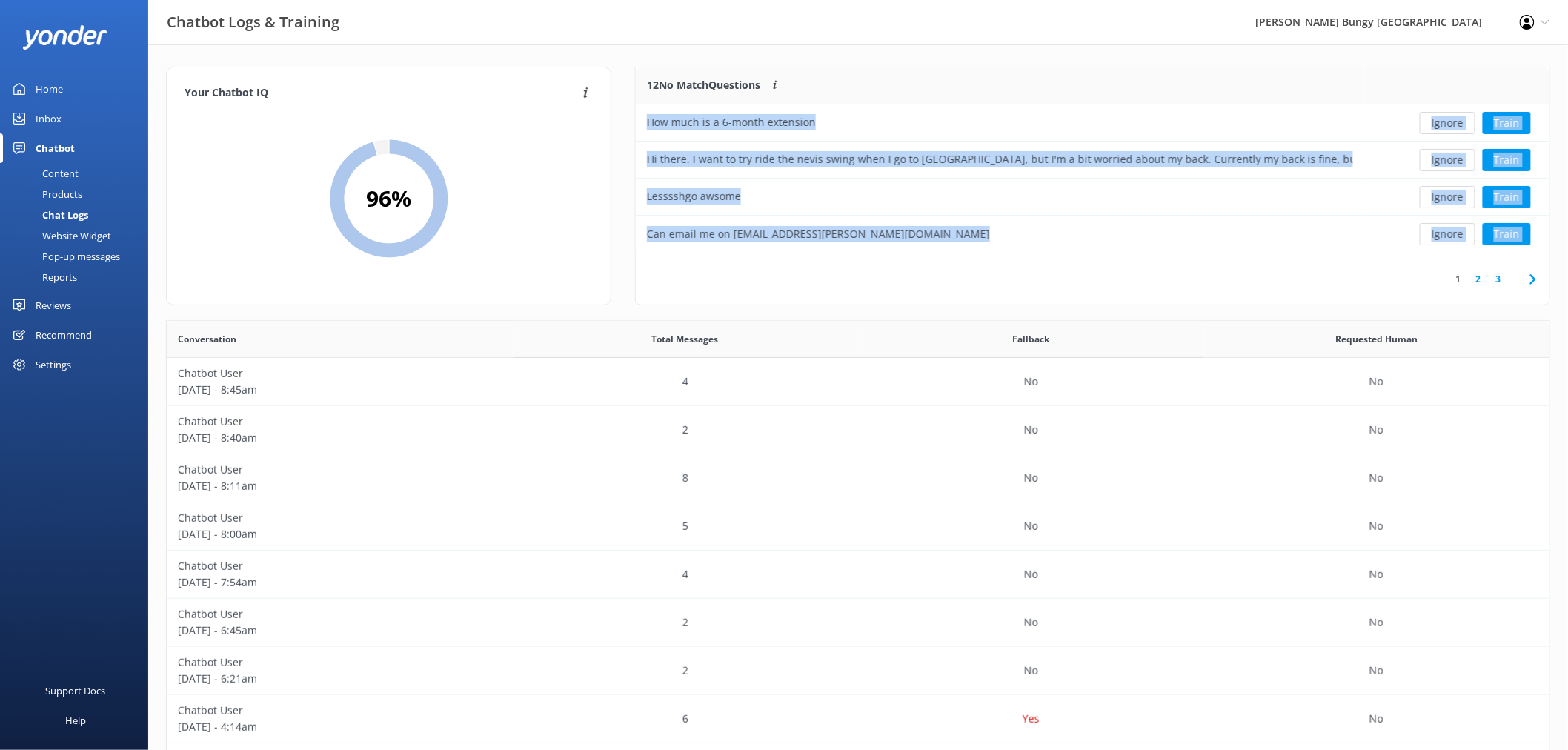
click at [1456, 118] on button "Ignore" at bounding box center [1447, 123] width 56 height 22
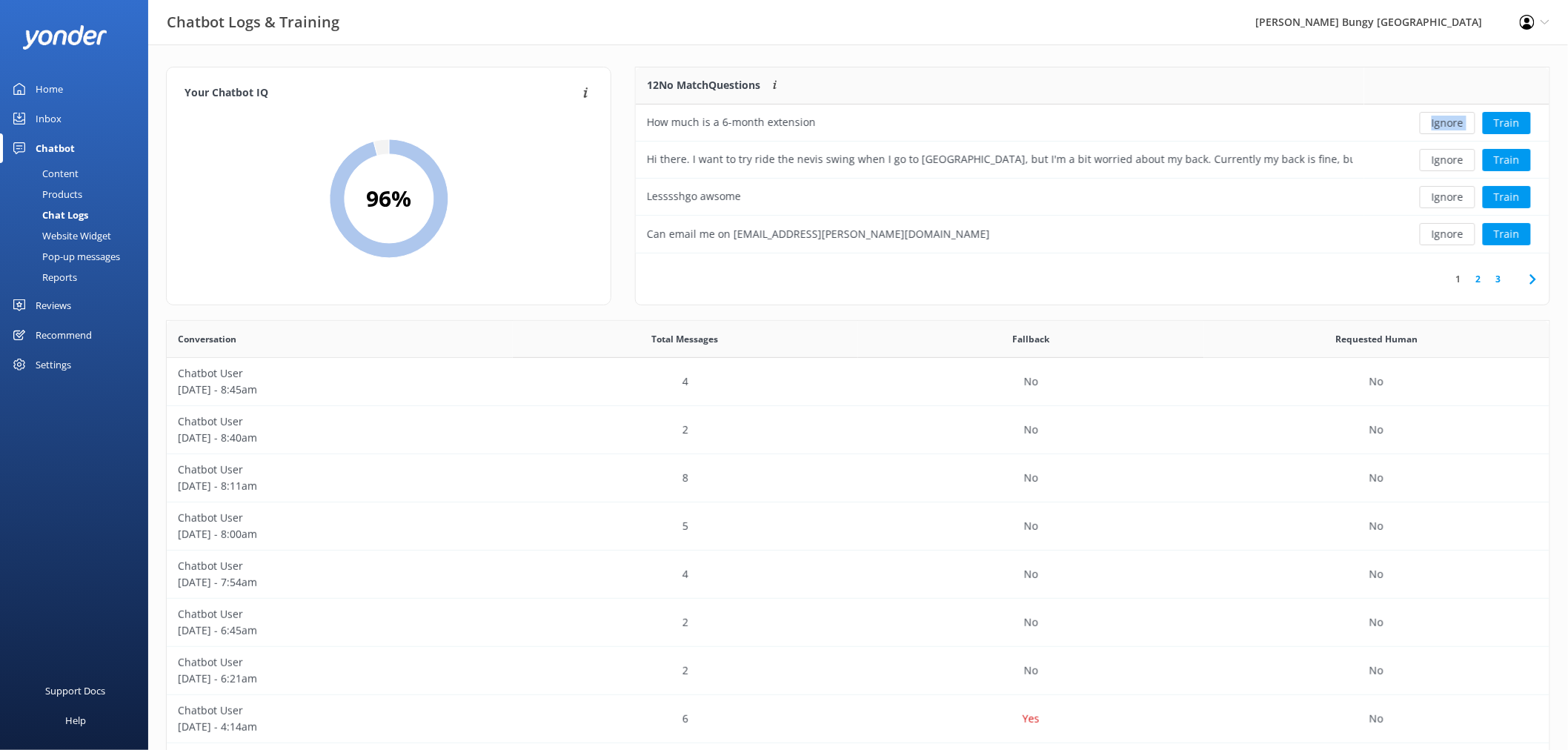
click at [1456, 118] on div "Ignore Train" at bounding box center [1456, 123] width 163 height 22
click at [1456, 118] on div "Loading.. Train" at bounding box center [1456, 123] width 163 height 22
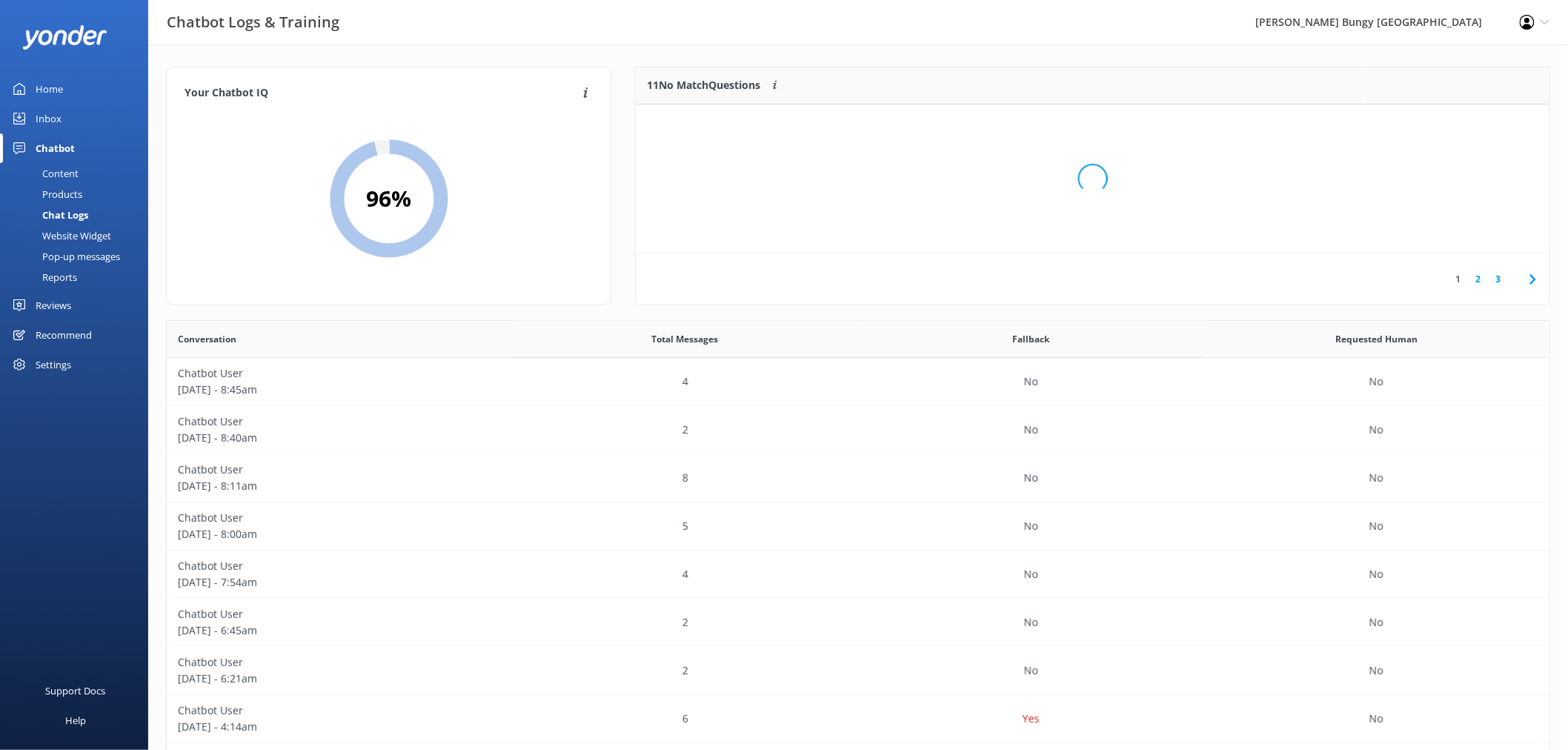
click at [1456, 118] on div "Loading.." at bounding box center [1092, 178] width 884 height 750
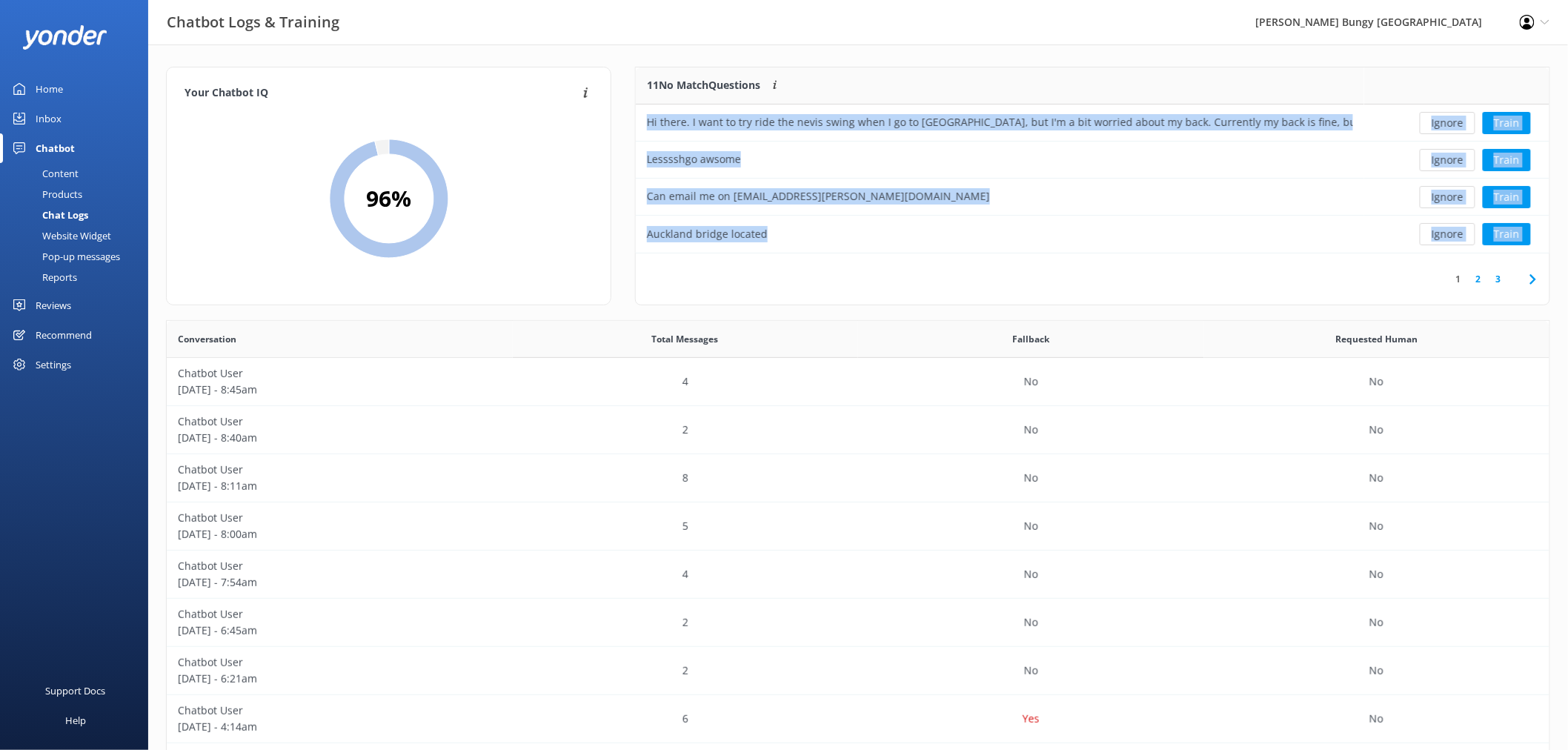
click at [1456, 118] on button "Ignore" at bounding box center [1447, 123] width 56 height 22
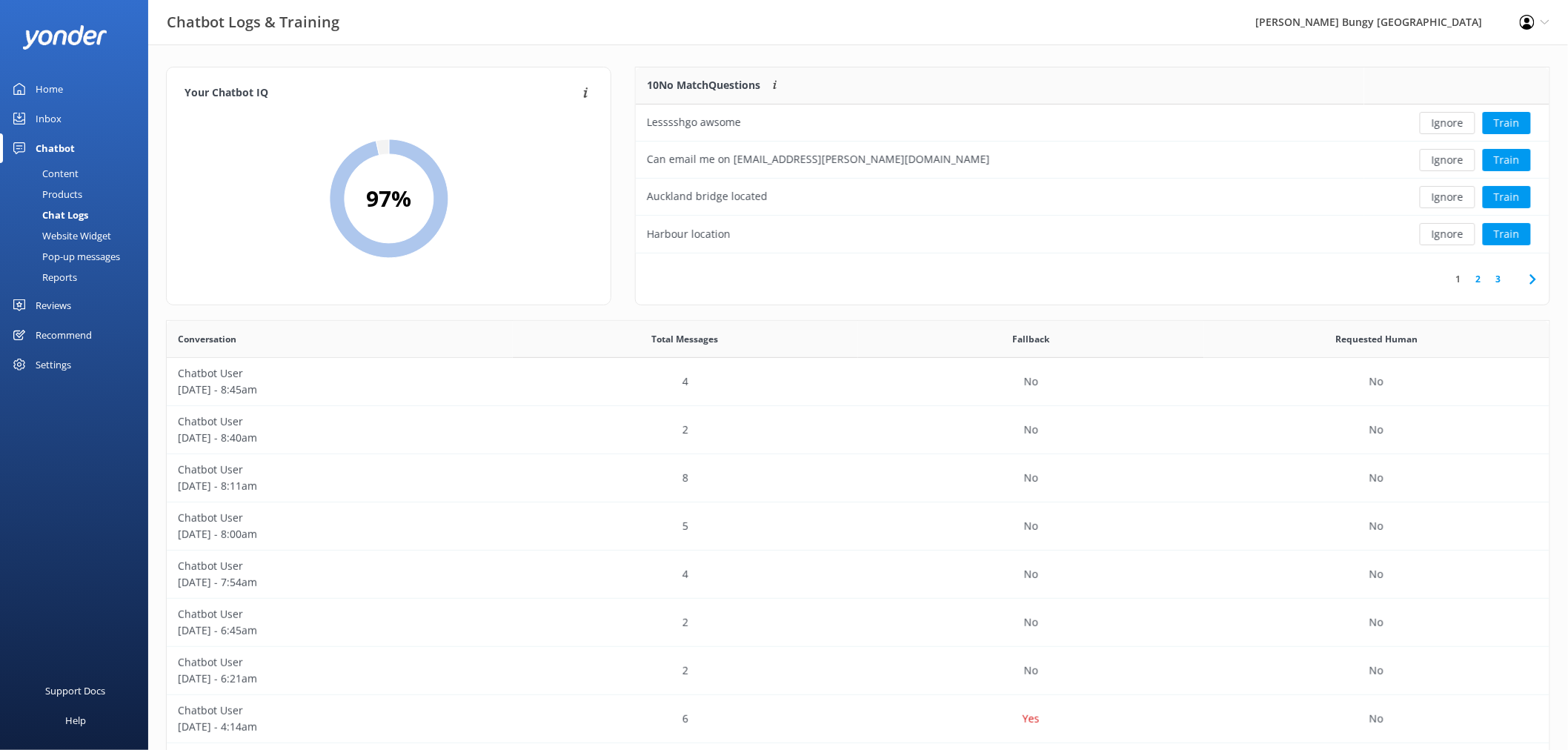
click at [1456, 118] on button "Ignore" at bounding box center [1447, 123] width 56 height 22
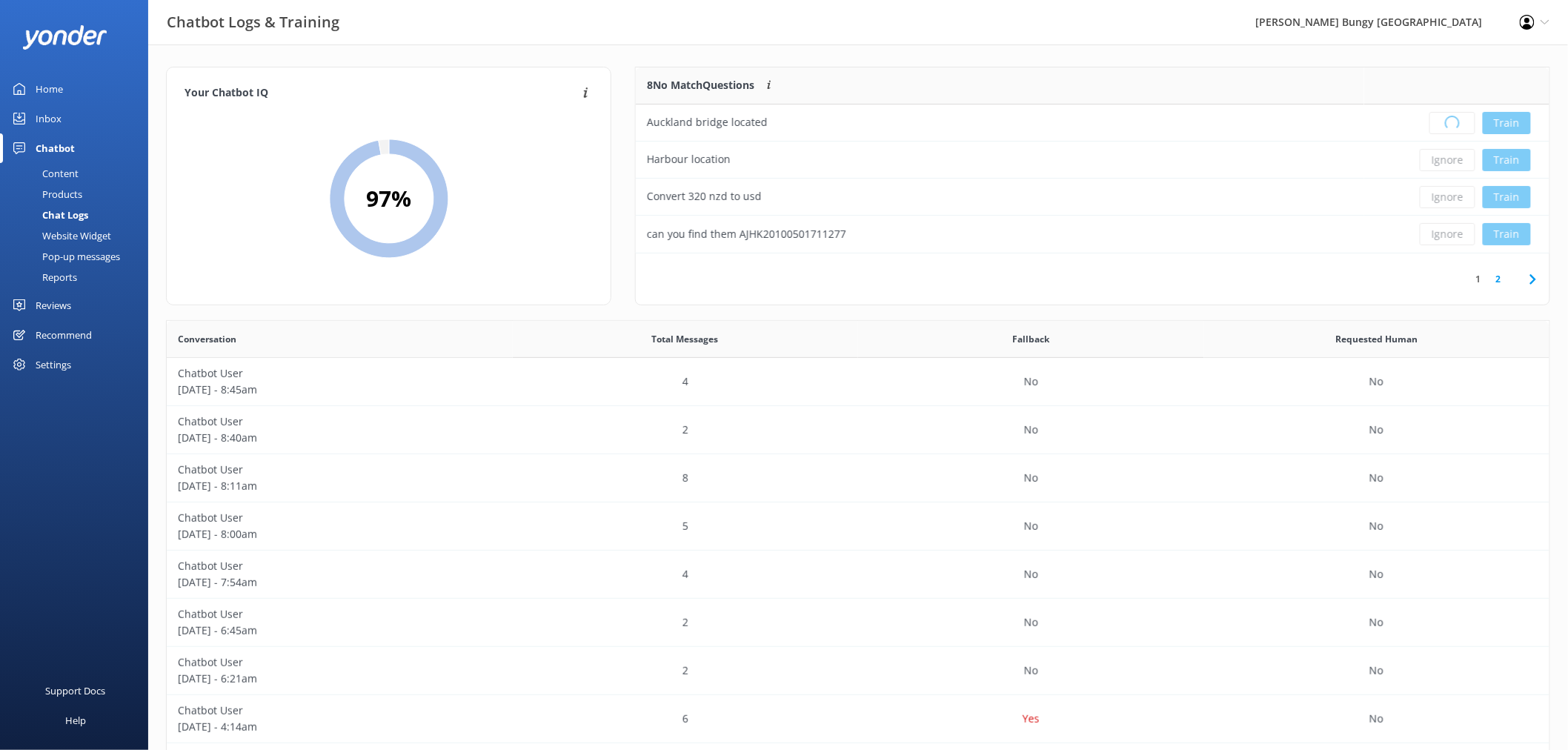
click at [1456, 118] on div "Loading.. Train" at bounding box center [1456, 123] width 163 height 22
click at [1456, 118] on button "Ignore" at bounding box center [1447, 123] width 56 height 22
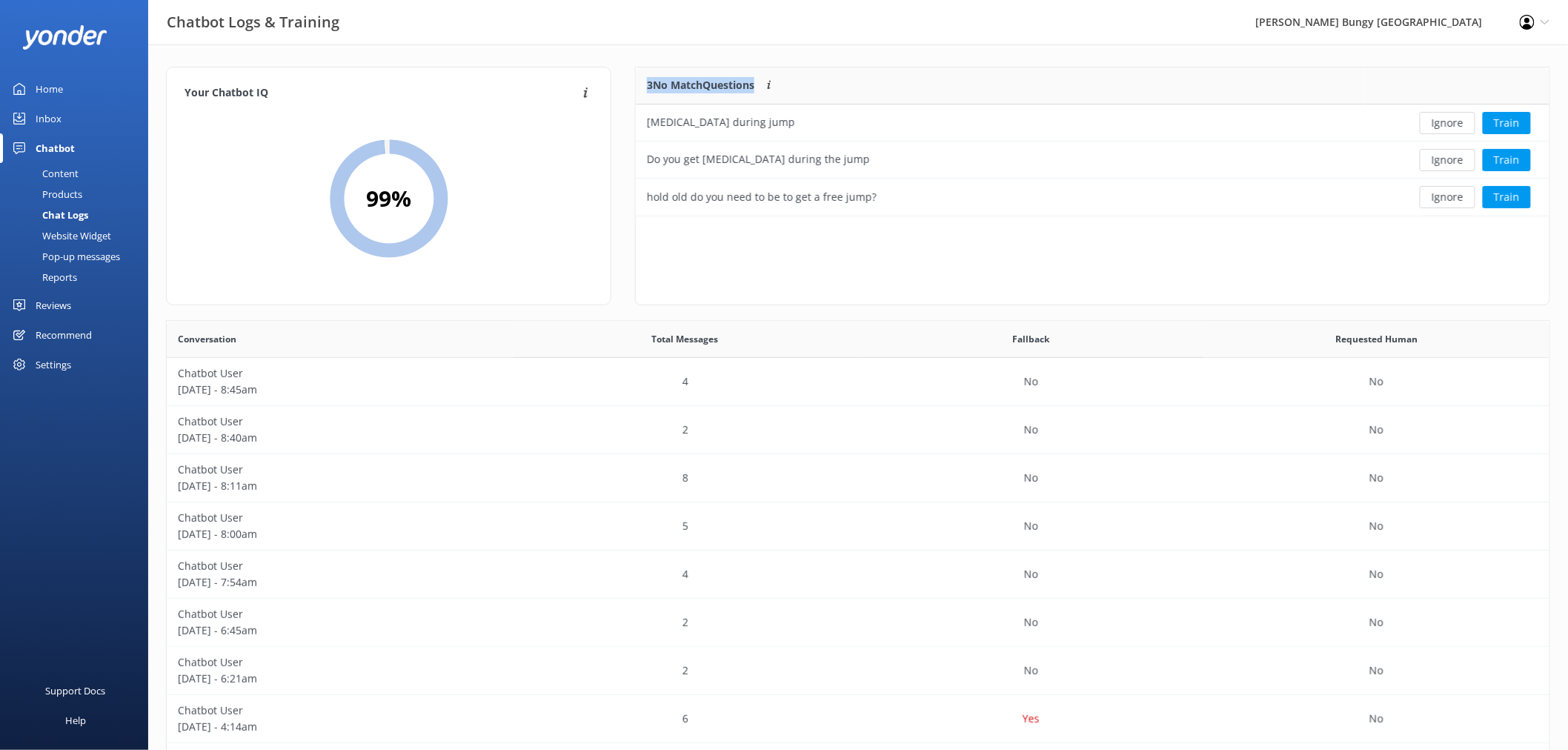
scroll to position [137, 900]
click at [1456, 118] on button "Ignore" at bounding box center [1447, 123] width 56 height 22
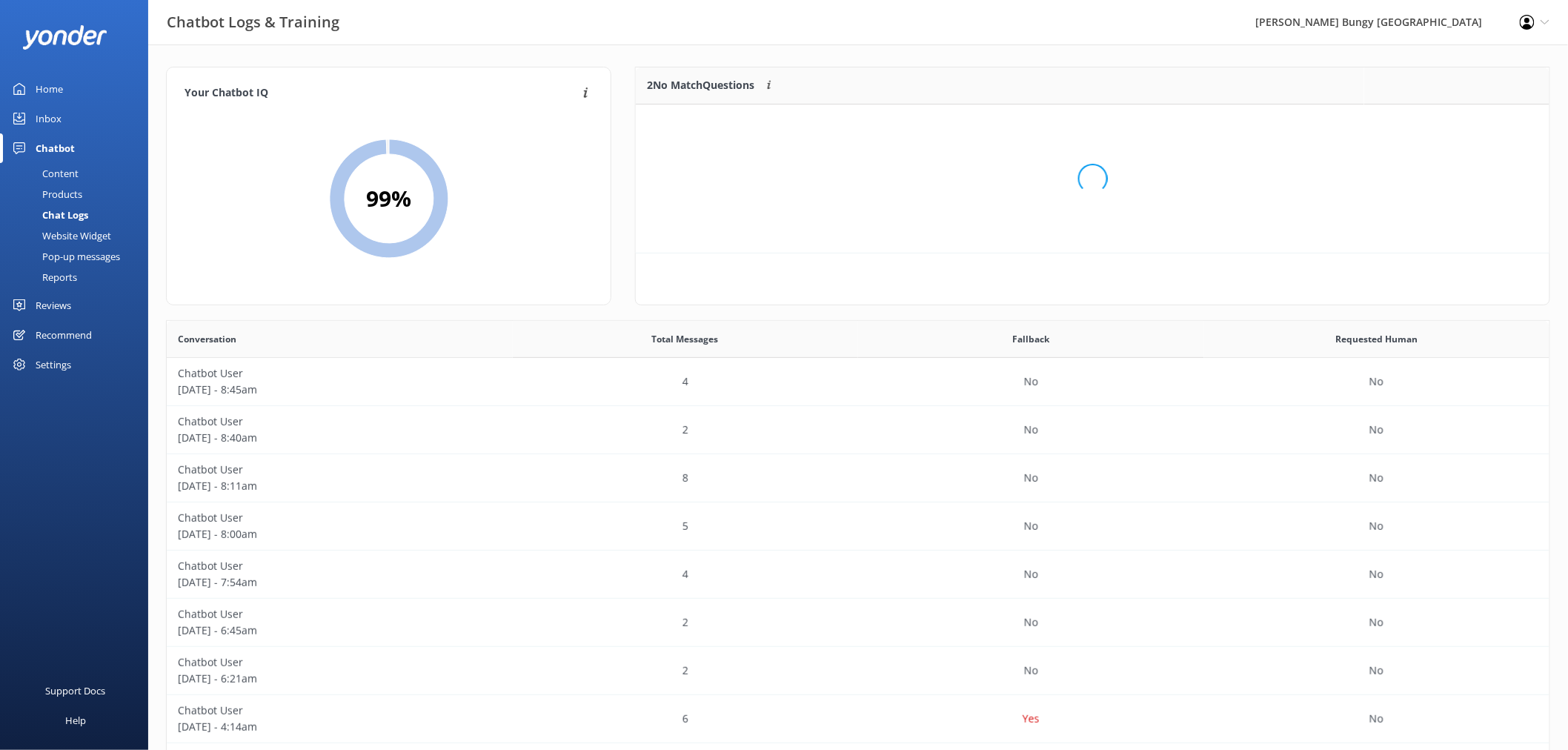
scroll to position [99, 900]
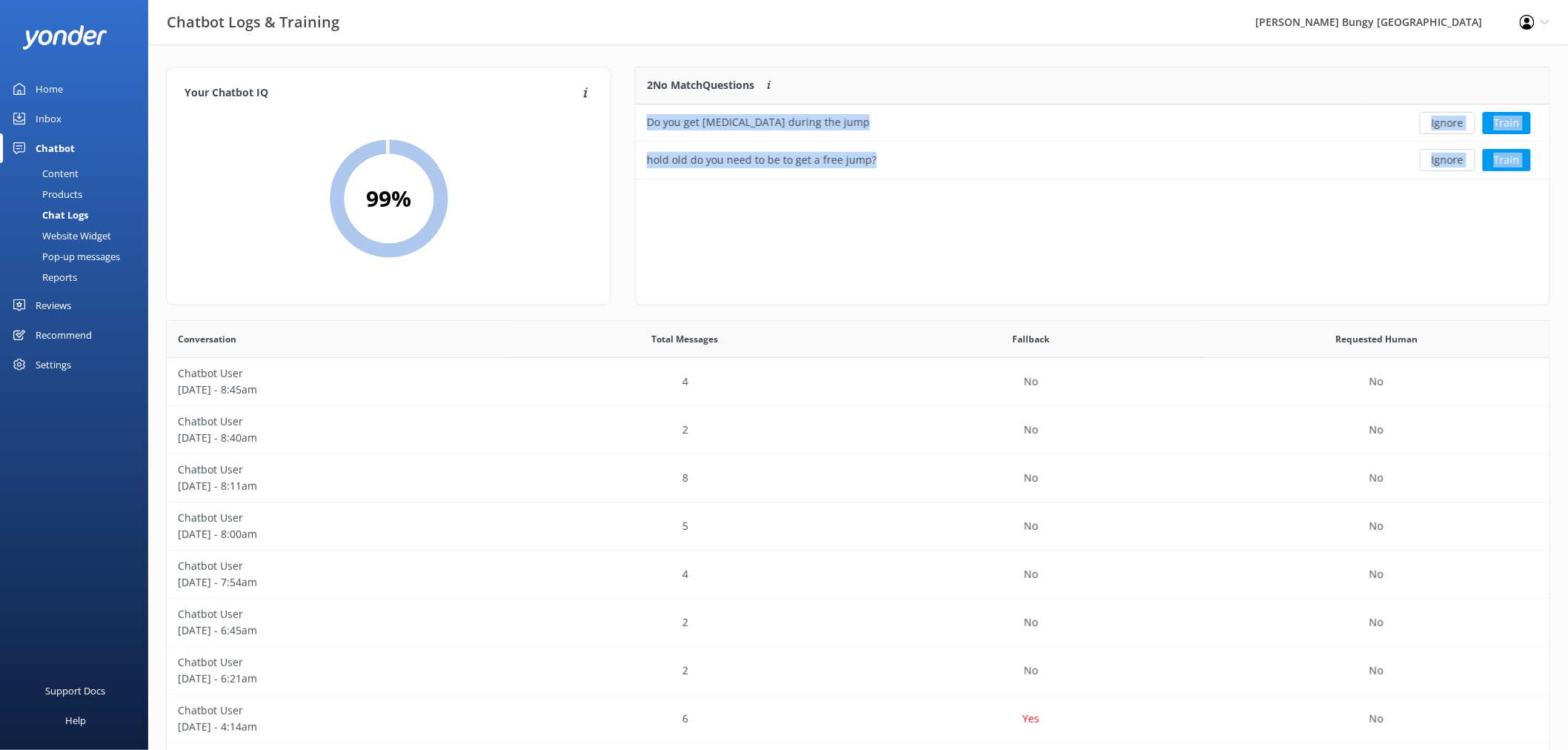
click at [1456, 118] on button "Ignore" at bounding box center [1447, 123] width 56 height 22
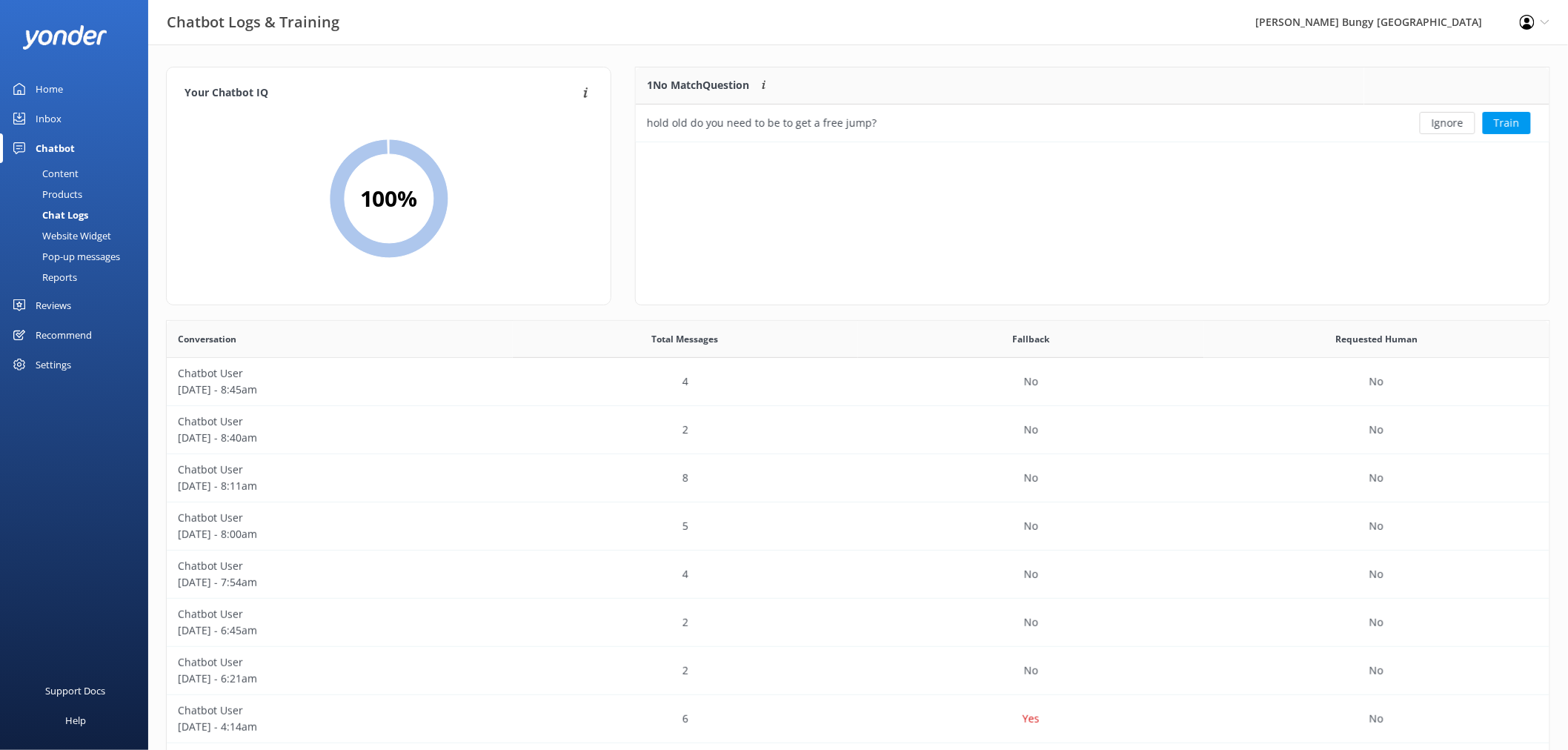
scroll to position [62, 900]
click at [1456, 118] on button "Ignore" at bounding box center [1447, 123] width 56 height 22
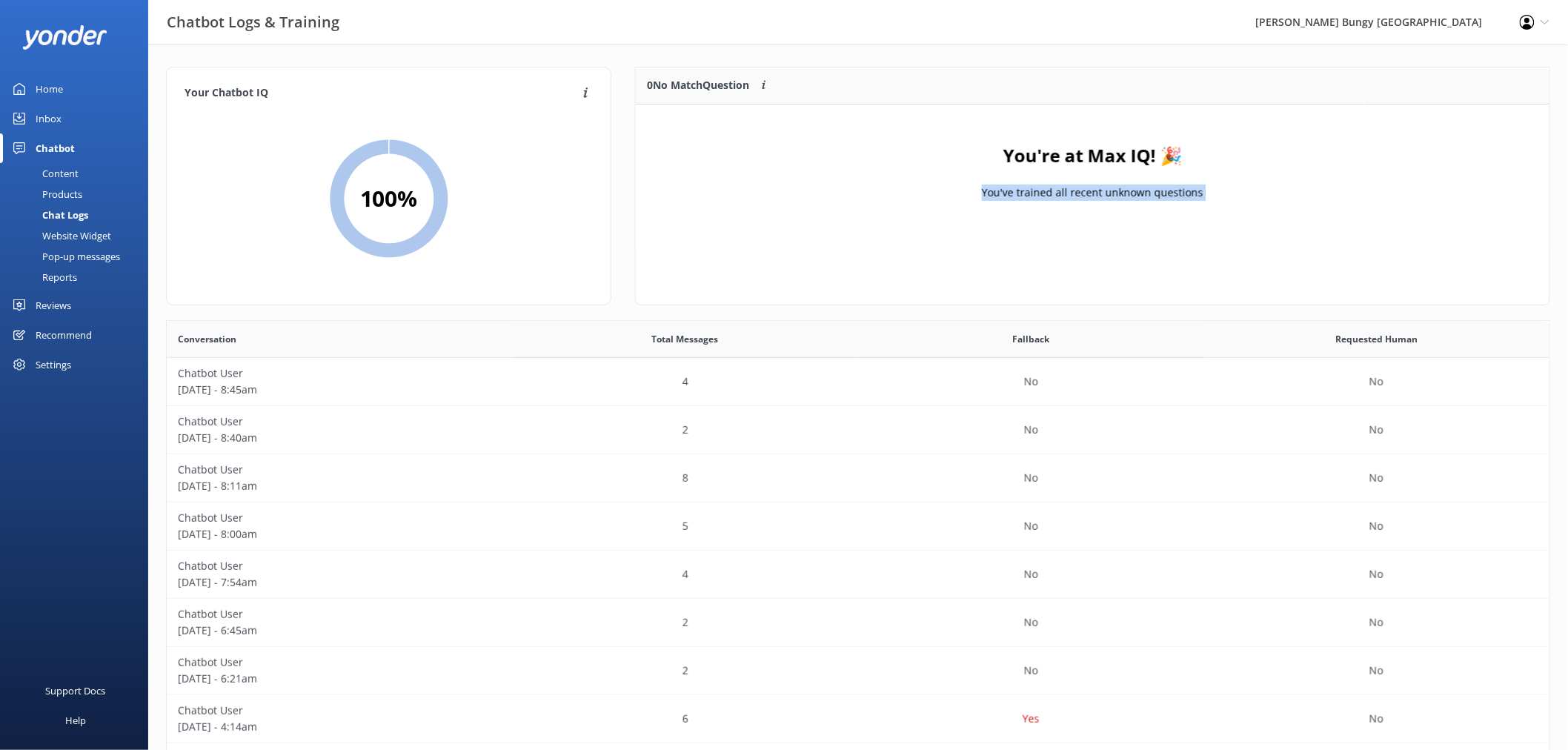
click at [1456, 118] on div "You're at Max IQ! 🎉 You've trained all recent unknown questions" at bounding box center [1093, 178] width 914 height 148
click at [67, 168] on div "Content" at bounding box center [44, 173] width 70 height 21
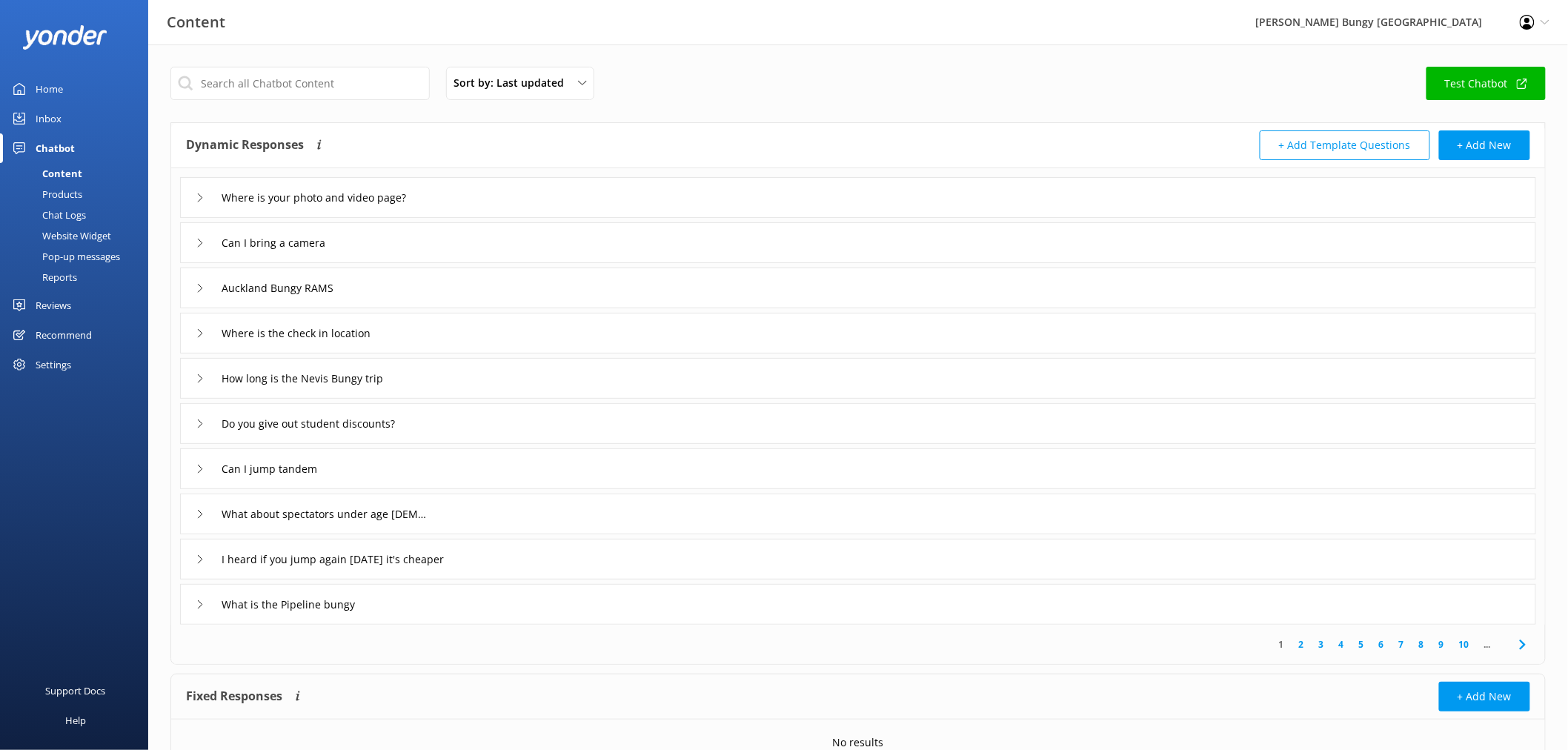
click at [67, 272] on div "Reports" at bounding box center [43, 277] width 68 height 21
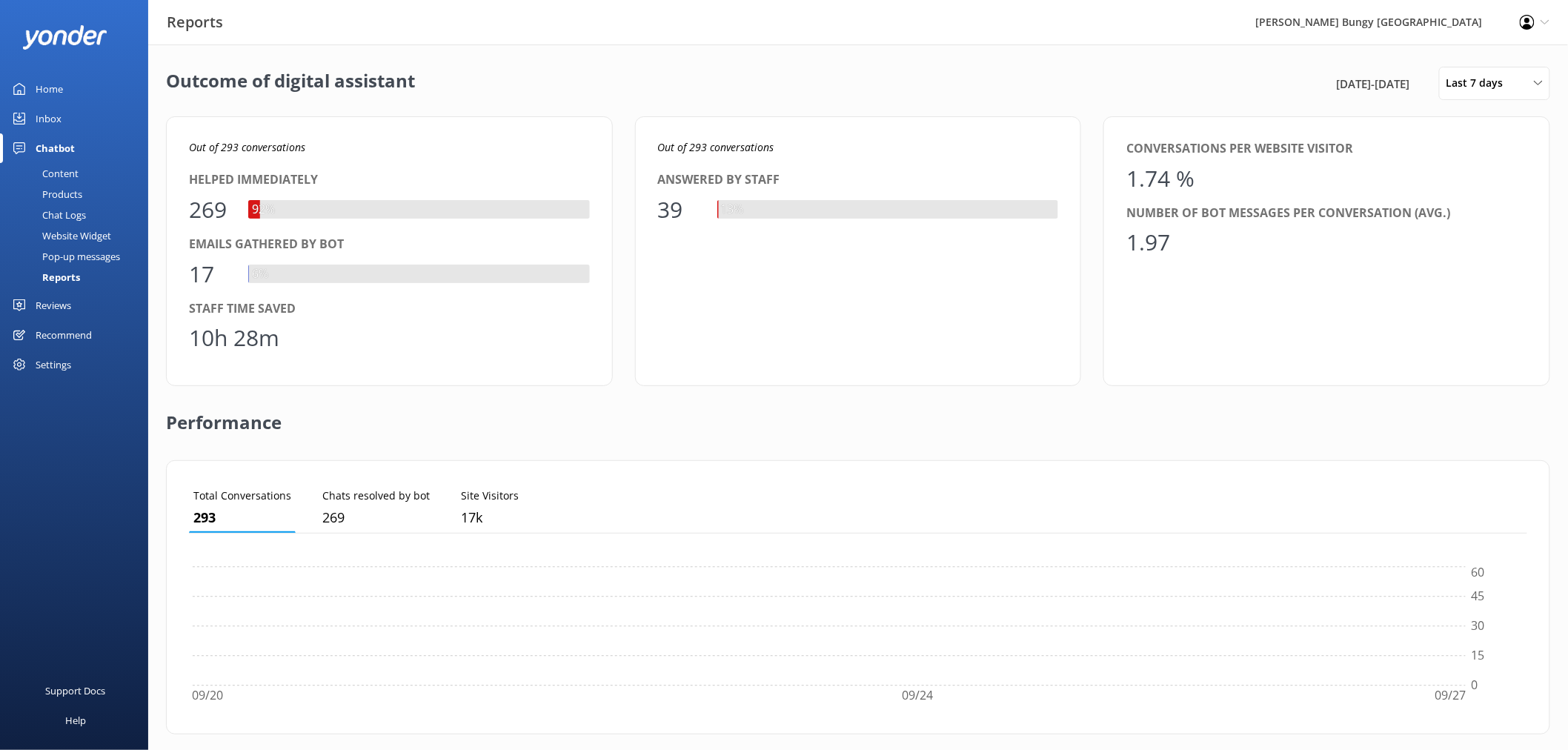
scroll to position [137, 1327]
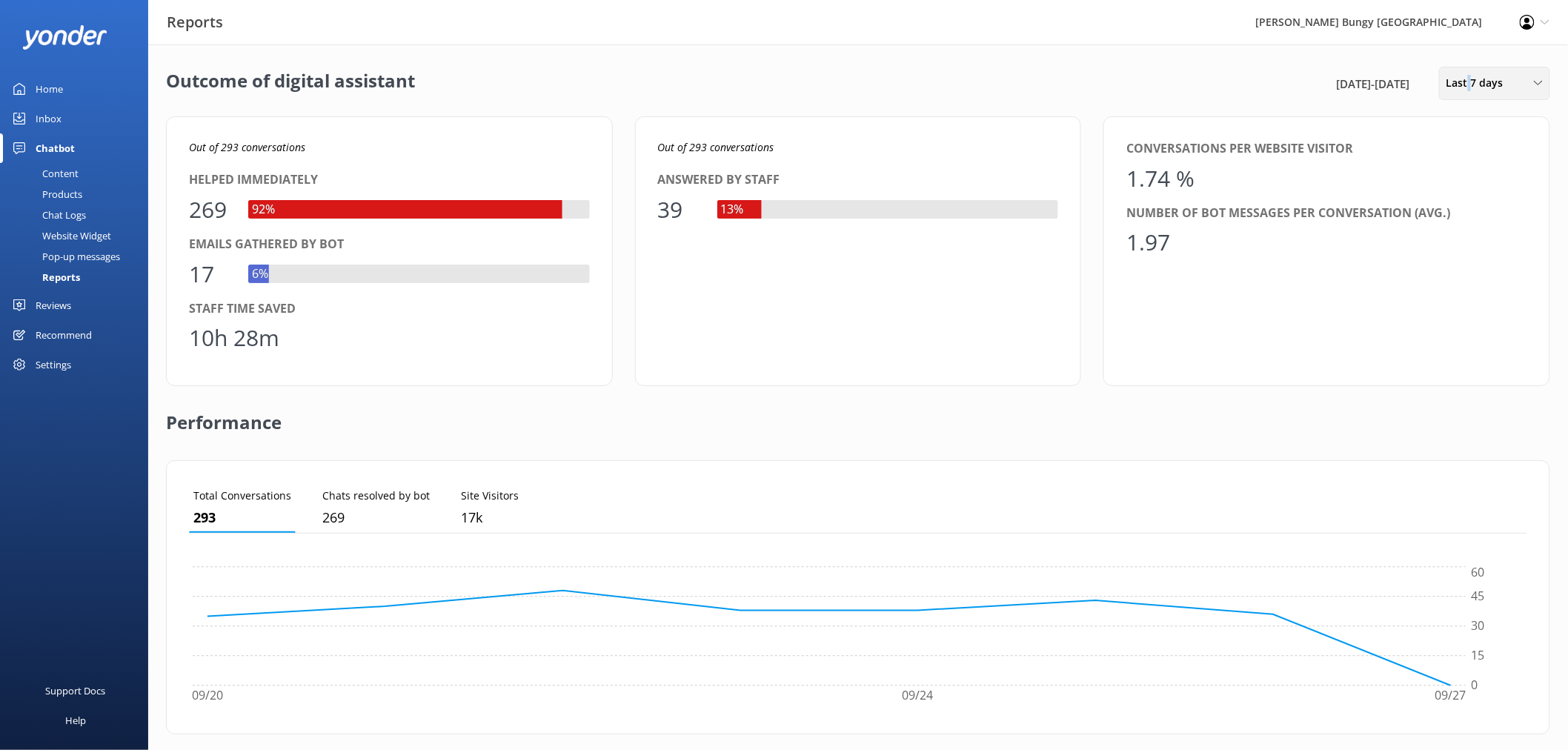
click at [1470, 86] on span "Last 7 days" at bounding box center [1479, 83] width 66 height 16
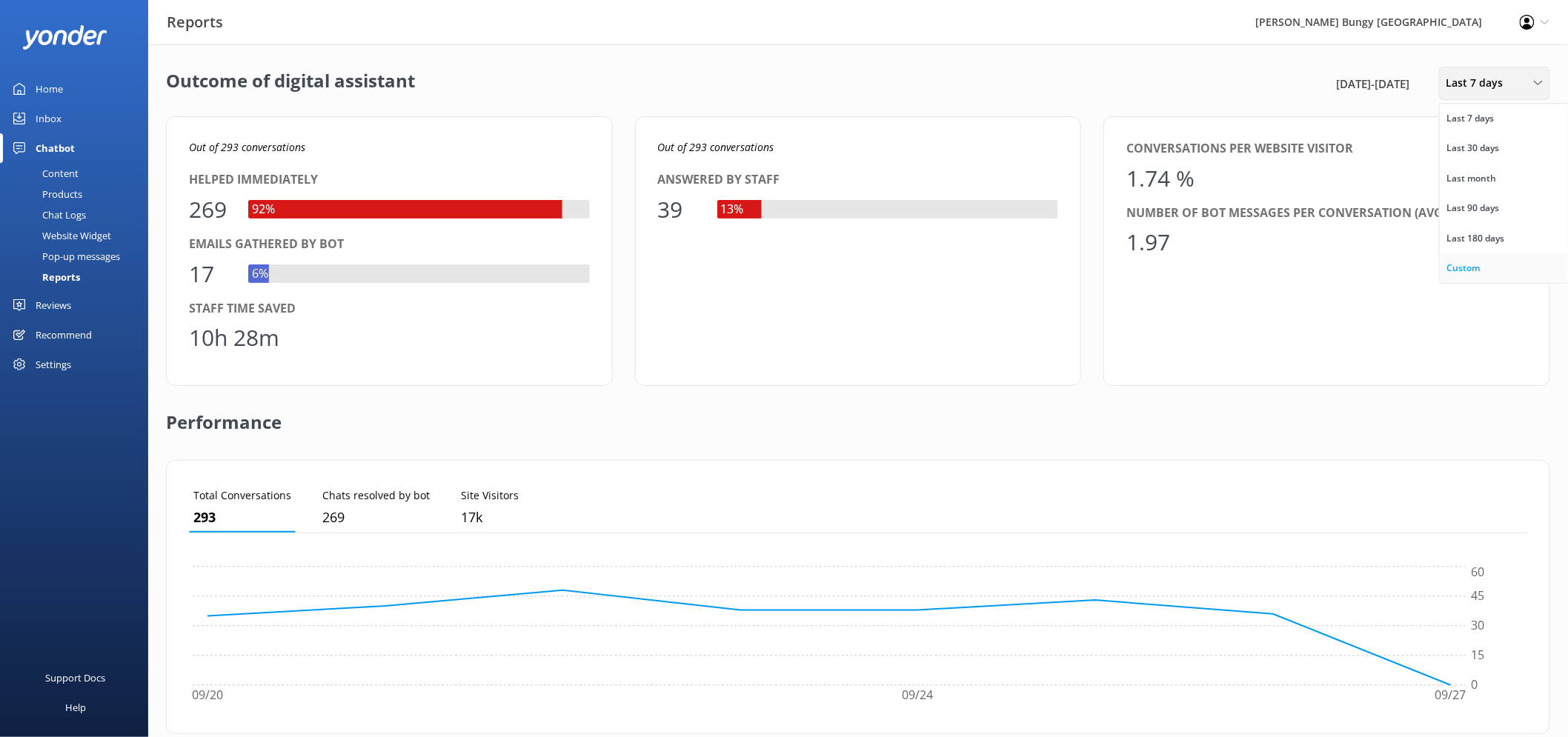
click at [1494, 253] on link "Custom" at bounding box center [1505, 268] width 132 height 30
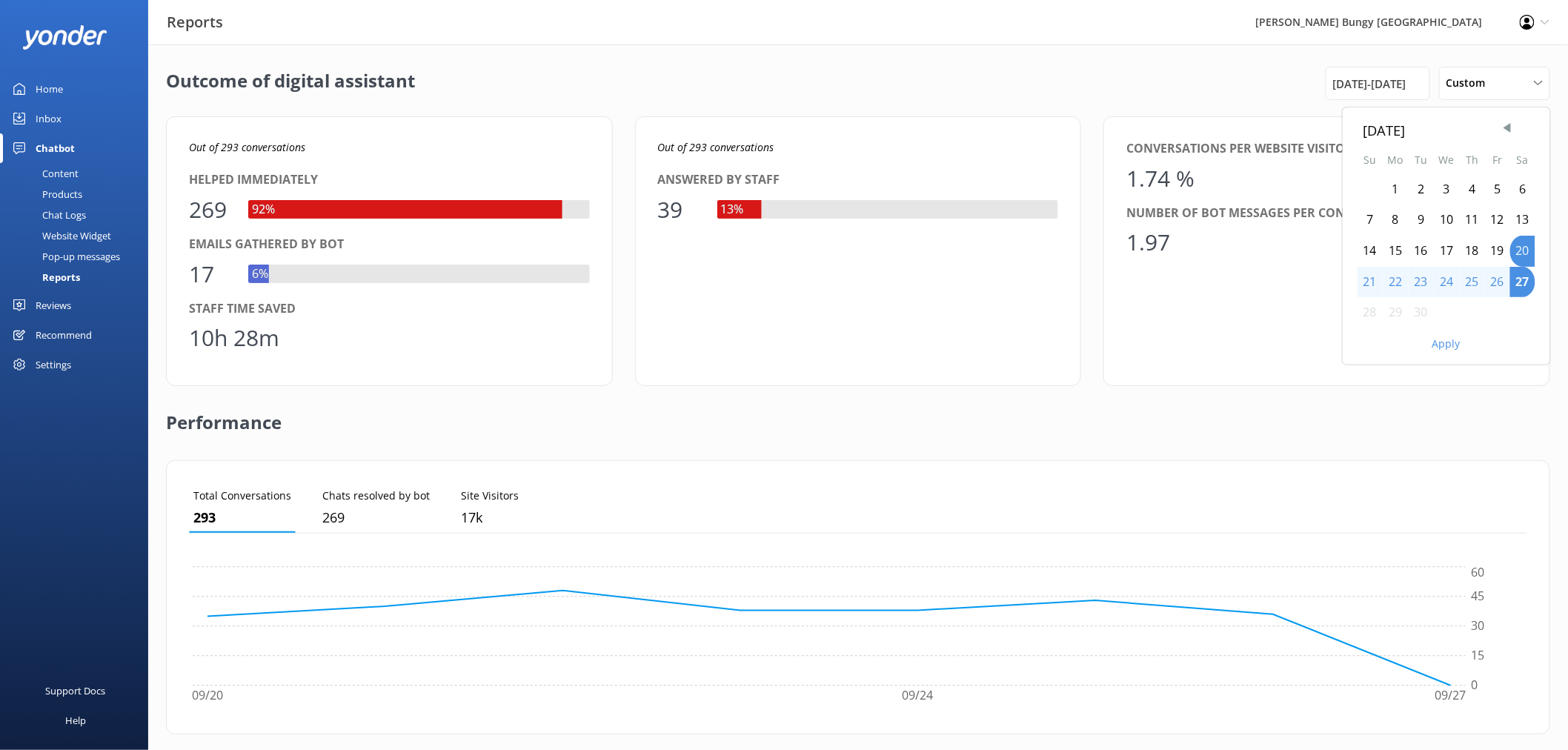
click at [1502, 246] on div "19" at bounding box center [1498, 251] width 25 height 31
click at [1461, 337] on div "Apply" at bounding box center [1446, 341] width 207 height 25
click at [1456, 342] on button "Apply" at bounding box center [1446, 343] width 28 height 10
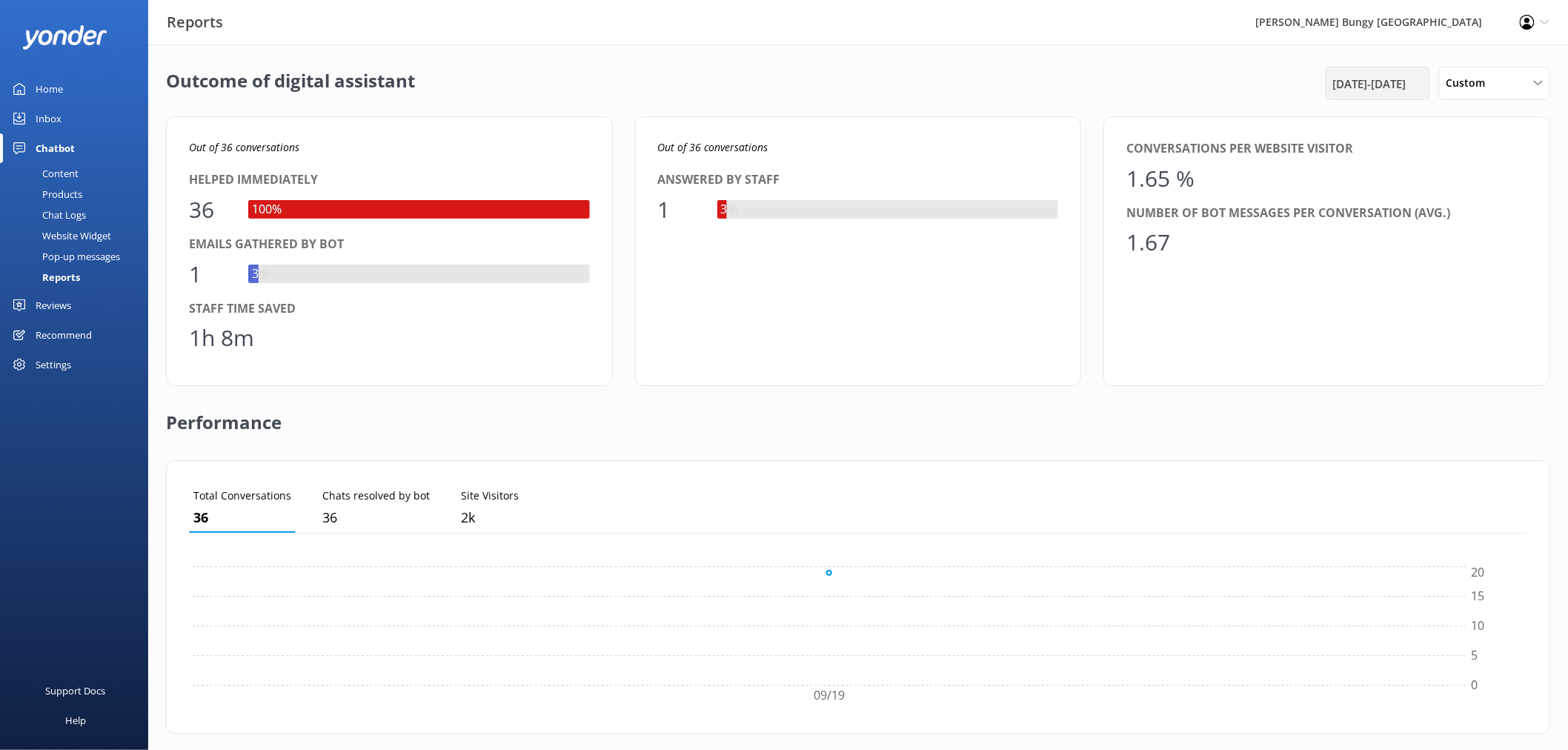
click at [1418, 84] on div "19th Sep 25 - 19th Sep 25" at bounding box center [1378, 84] width 97 height 18
click at [1425, 281] on div "23" at bounding box center [1421, 282] width 25 height 31
click at [1447, 347] on button "Apply" at bounding box center [1446, 343] width 28 height 10
click at [1333, 91] on span "23rd Sep 25 - 23rd Sep 25" at bounding box center [1370, 84] width 74 height 18
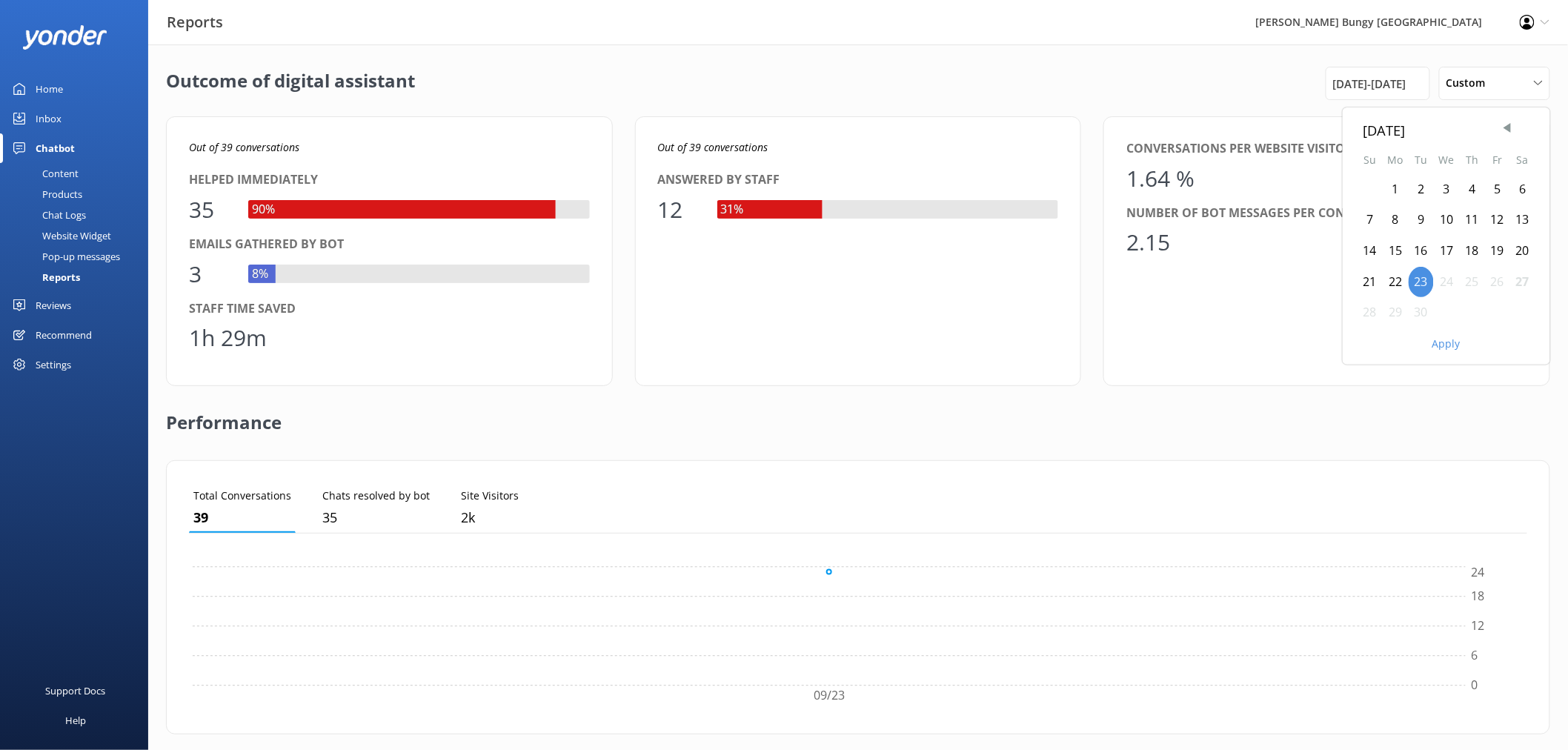
click at [1441, 285] on div "24" at bounding box center [1447, 282] width 25 height 31
click at [1447, 345] on button "Apply" at bounding box center [1446, 343] width 28 height 10
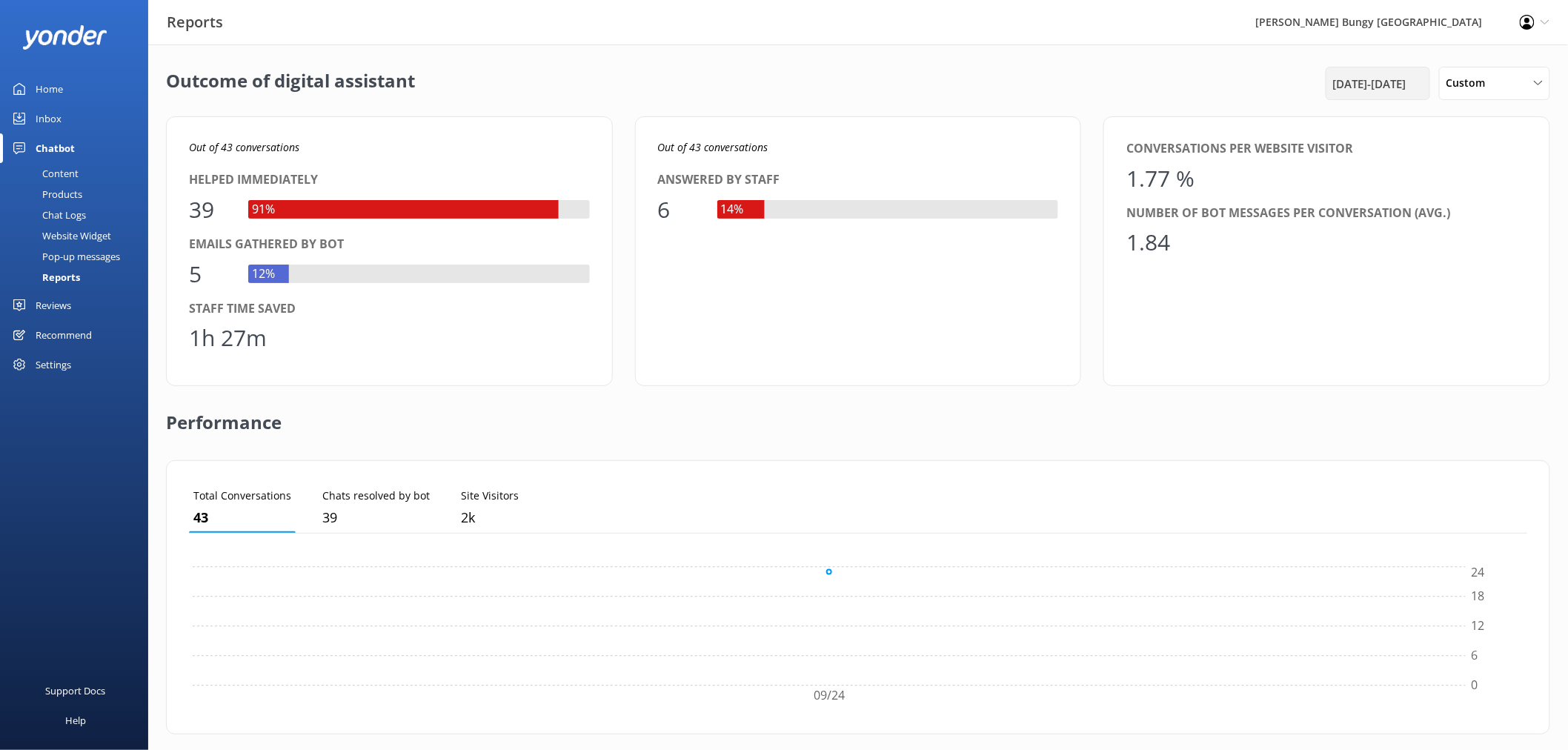
click at [1396, 84] on span "24th Sep 25 - 24th Sep 25" at bounding box center [1370, 84] width 74 height 18
click at [1473, 286] on div "25" at bounding box center [1472, 282] width 25 height 31
click at [1453, 347] on button "Apply" at bounding box center [1446, 343] width 28 height 10
click at [1386, 90] on span "25th Sep 25 - 25th Sep 25" at bounding box center [1370, 84] width 74 height 18
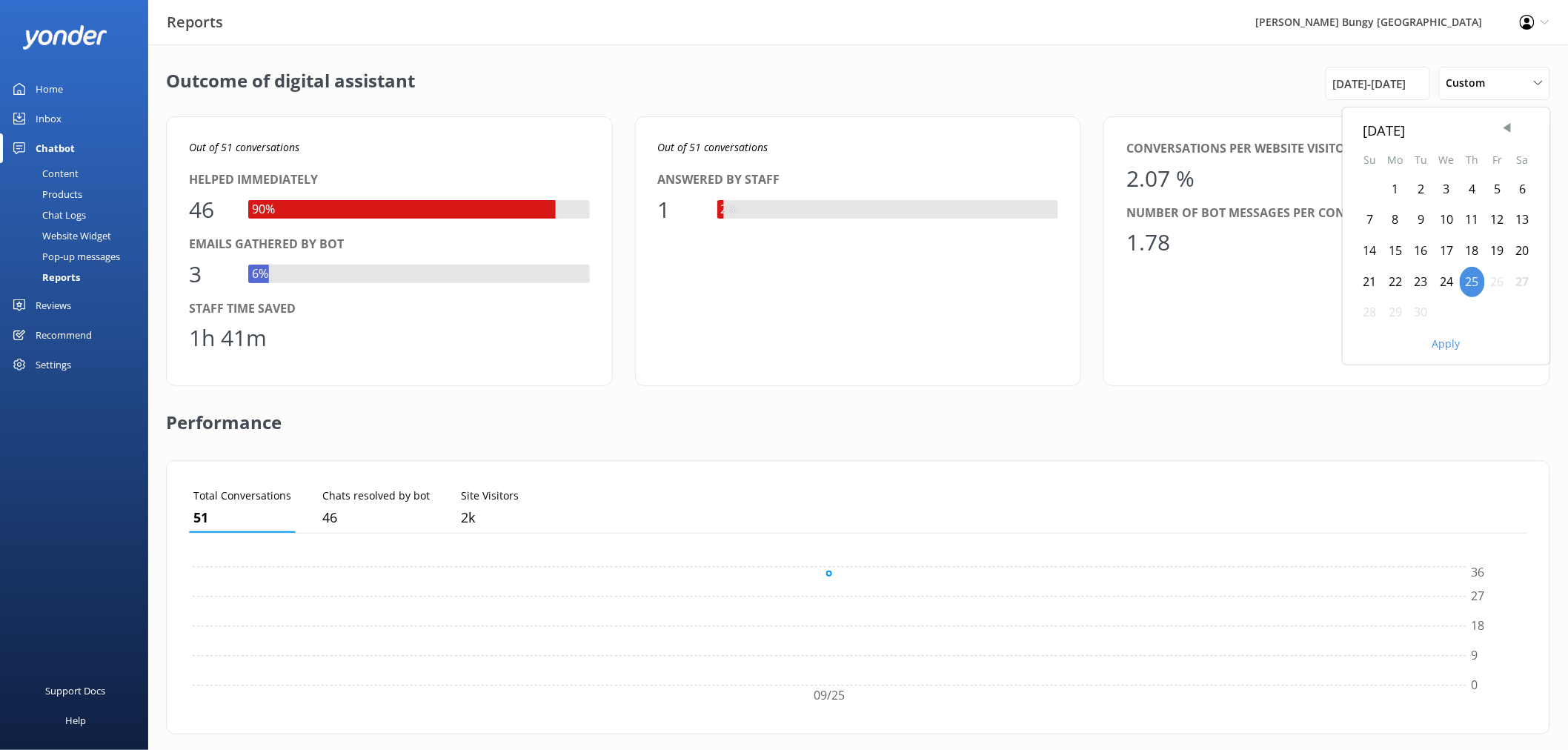
click at [1493, 286] on div "26" at bounding box center [1498, 282] width 25 height 31
click at [1432, 353] on div "September 2025 Su Mo Tu We Th Fr Sa 1 2 3 4 5 6 7 8 9 10 11 12 13 14 15 16 17 1…" at bounding box center [1446, 236] width 207 height 258
click at [1434, 349] on button "Apply" at bounding box center [1446, 343] width 28 height 10
click at [57, 109] on div "Inbox" at bounding box center [48, 118] width 25 height 30
